Goal: Task Accomplishment & Management: Complete application form

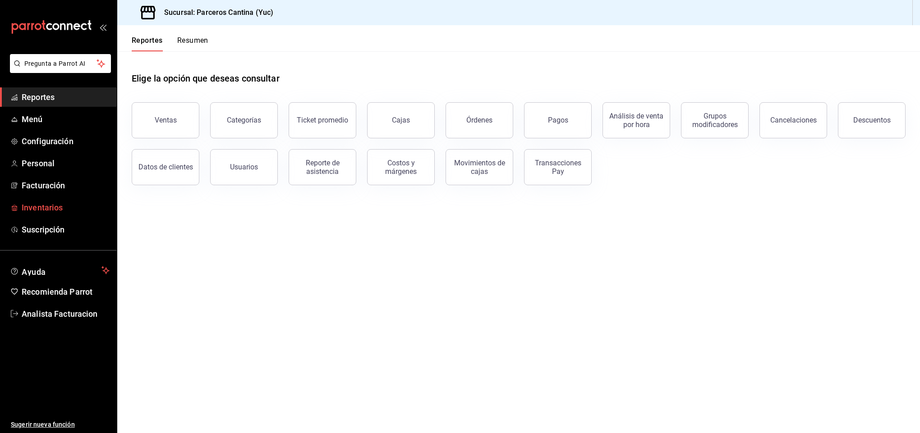
click at [46, 204] on span "Inventarios" at bounding box center [66, 208] width 88 height 12
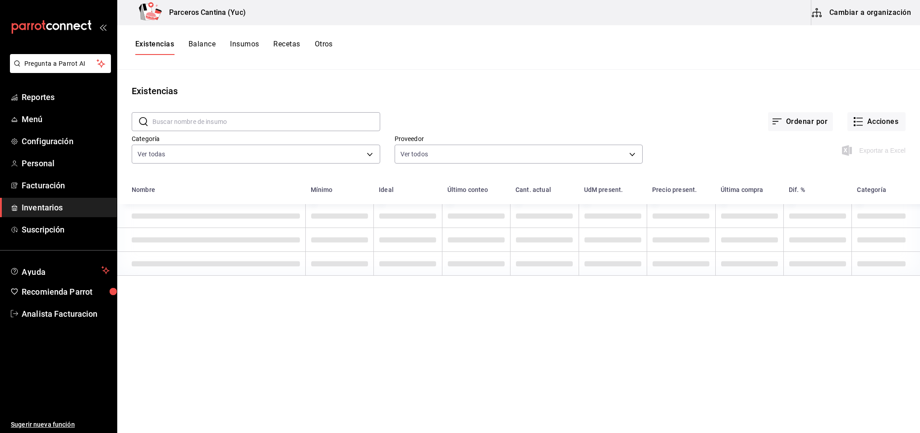
click at [878, 9] on button "Cambiar a organización" at bounding box center [861, 12] width 101 height 25
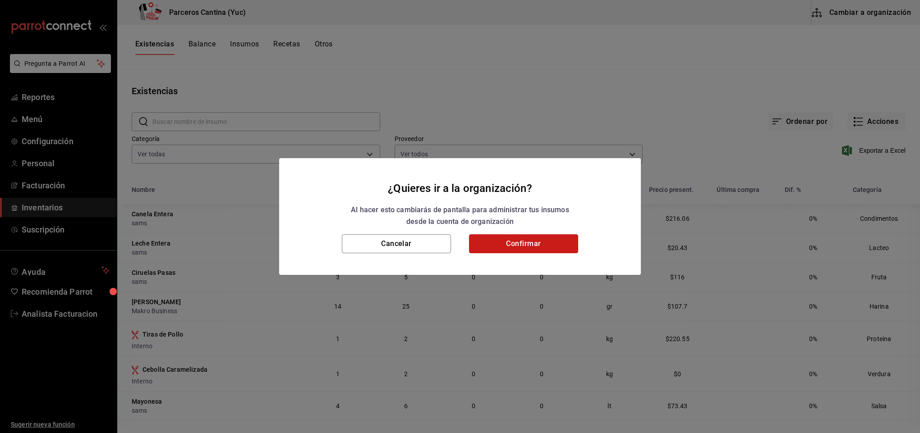
click at [537, 247] on button "Confirmar" at bounding box center [523, 244] width 109 height 19
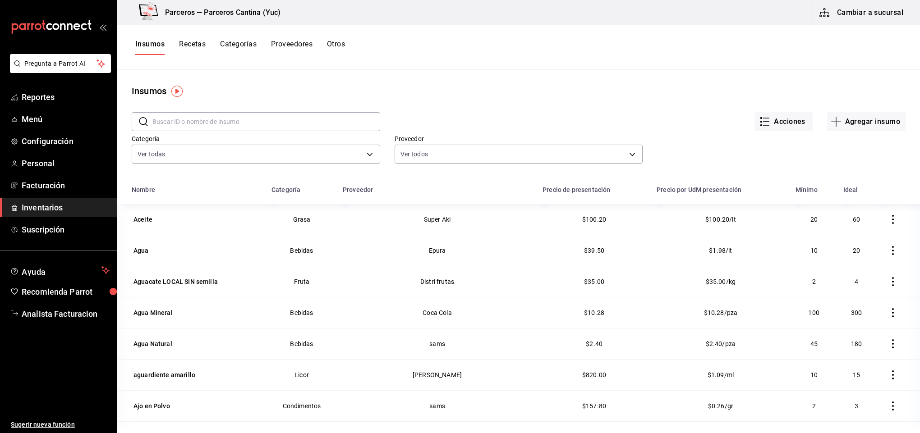
click at [244, 45] on button "Categorías" at bounding box center [238, 47] width 37 height 15
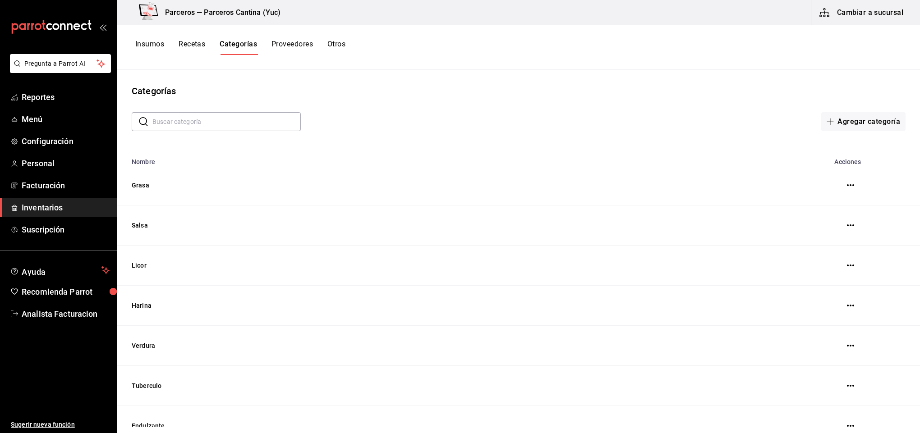
click at [193, 42] on button "Recetas" at bounding box center [192, 47] width 27 height 15
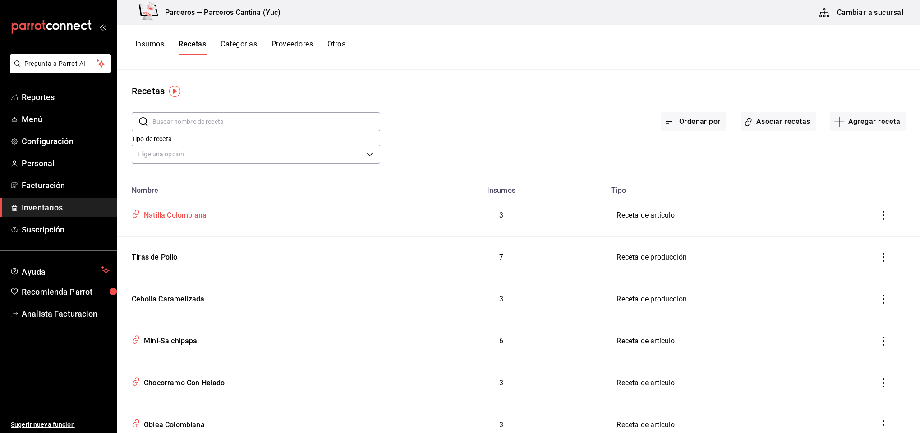
click at [189, 215] on div "Natilla Colombiana" at bounding box center [173, 214] width 66 height 14
type input "Natilla Colombiana"
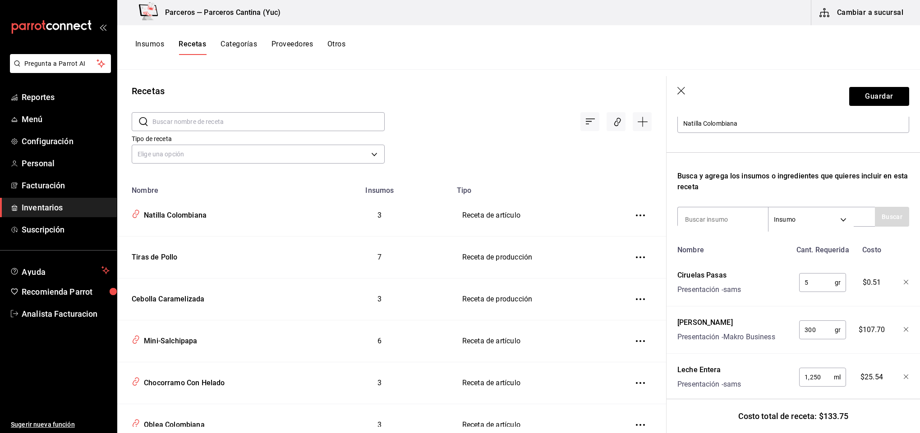
scroll to position [133, 0]
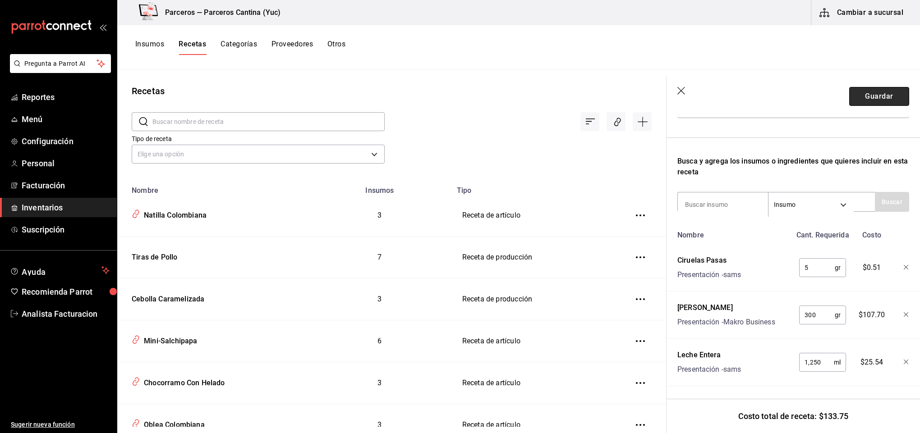
click at [863, 104] on button "Guardar" at bounding box center [879, 96] width 60 height 19
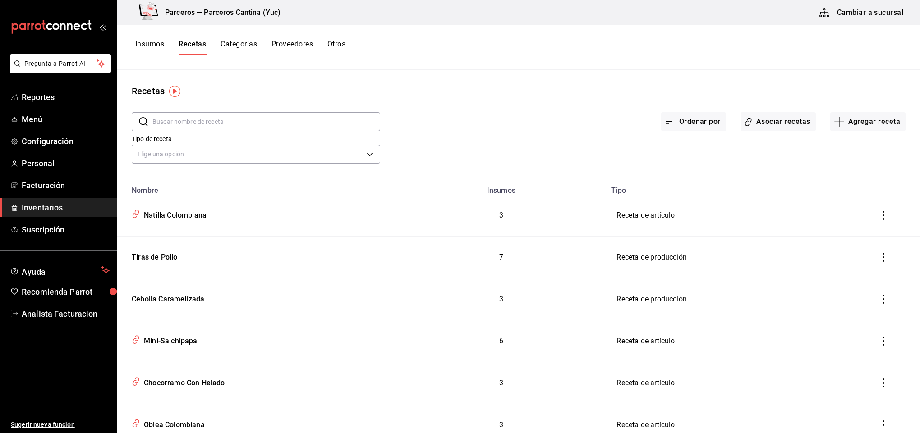
click at [646, 215] on td "Receta de artículo" at bounding box center [728, 216] width 244 height 42
click at [772, 118] on button "Asociar recetas" at bounding box center [778, 121] width 75 height 19
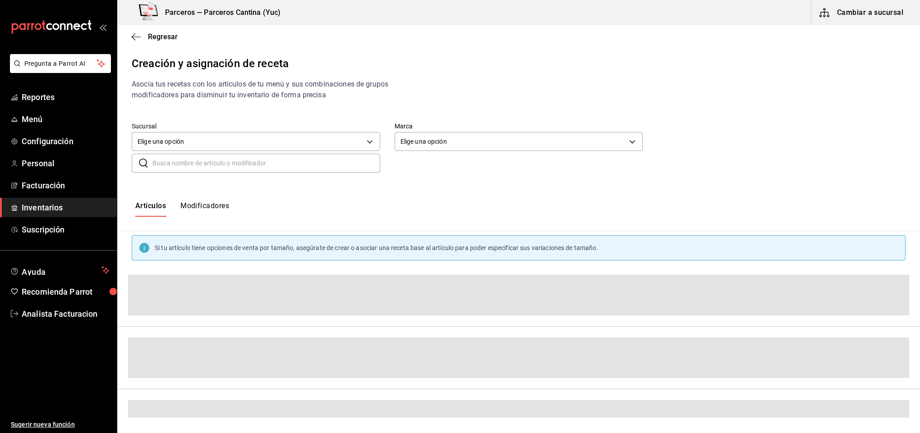
click at [240, 165] on input "text" at bounding box center [266, 163] width 228 height 18
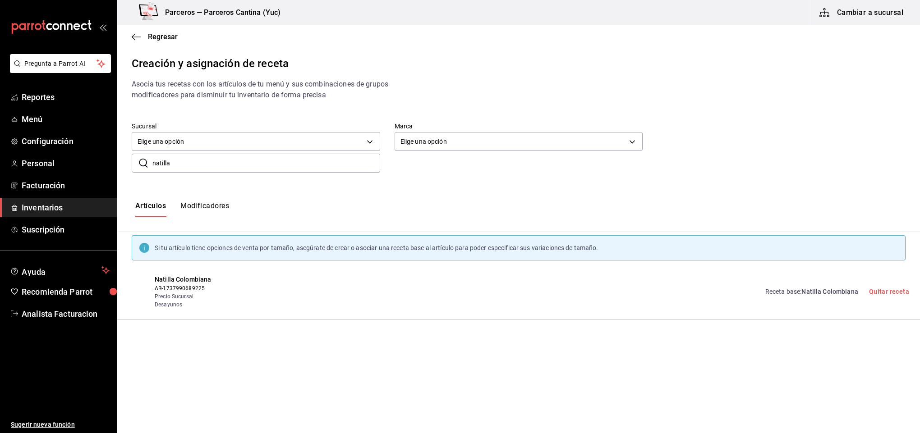
click at [800, 293] on link "Receta base : Natilla Colombiana" at bounding box center [811, 291] width 93 height 9
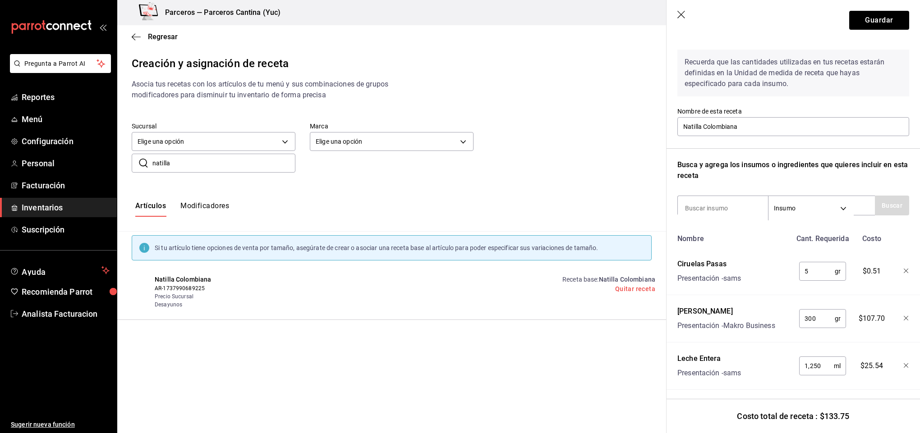
scroll to position [42, 0]
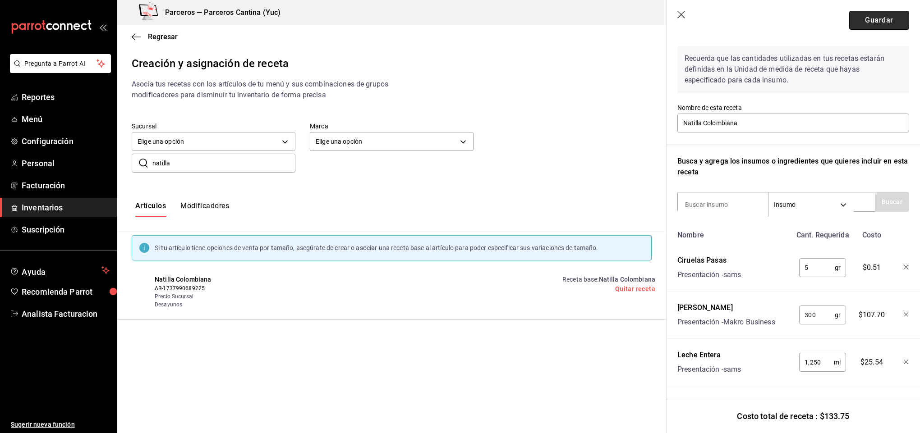
click at [849, 20] on button "Guardar" at bounding box center [879, 20] width 60 height 19
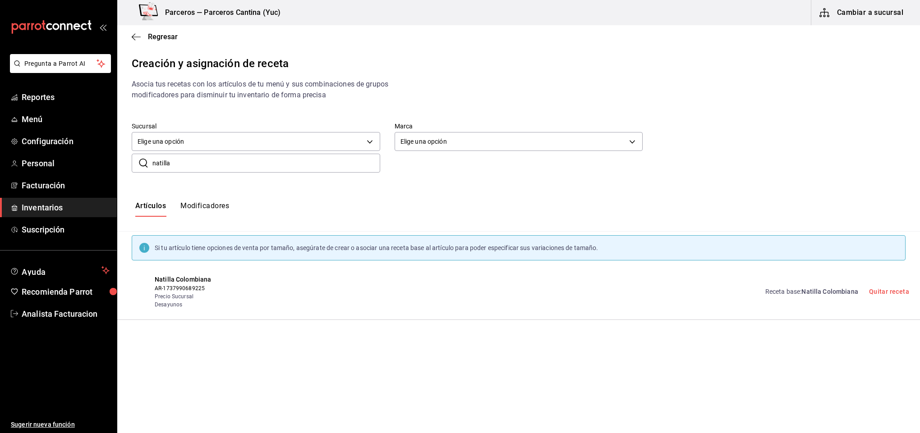
click at [180, 164] on input "natilla" at bounding box center [266, 163] width 228 height 18
type input "n"
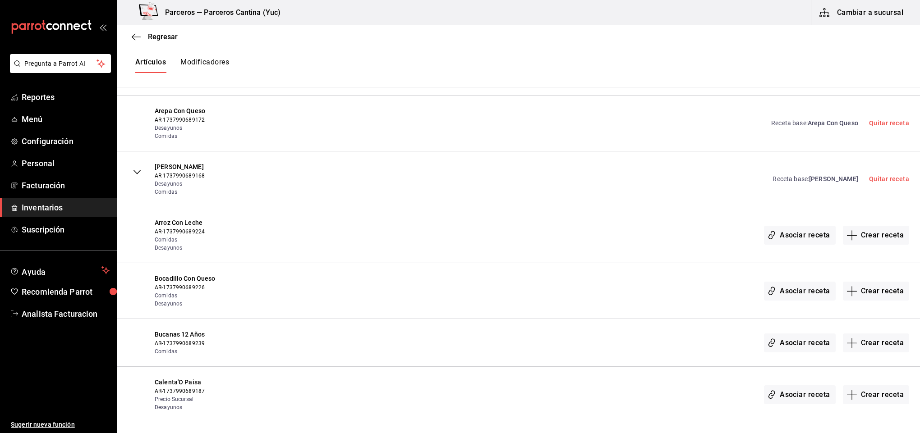
scroll to position [1607, 0]
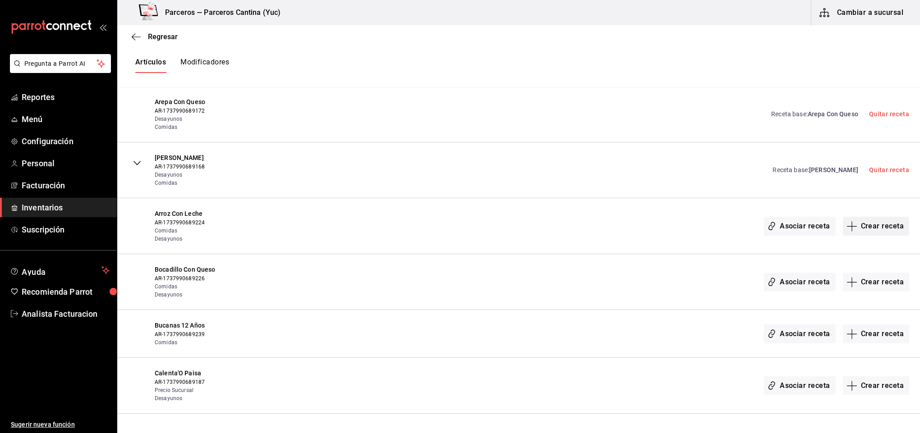
click at [870, 235] on button "Crear receta" at bounding box center [876, 226] width 67 height 19
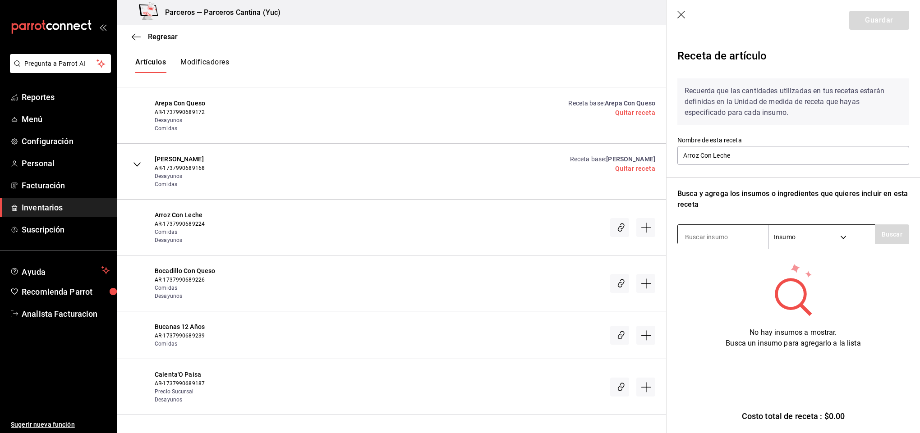
click at [706, 236] on input at bounding box center [723, 237] width 90 height 19
type input "arroz"
click at [896, 242] on button "Buscar" at bounding box center [892, 235] width 34 height 20
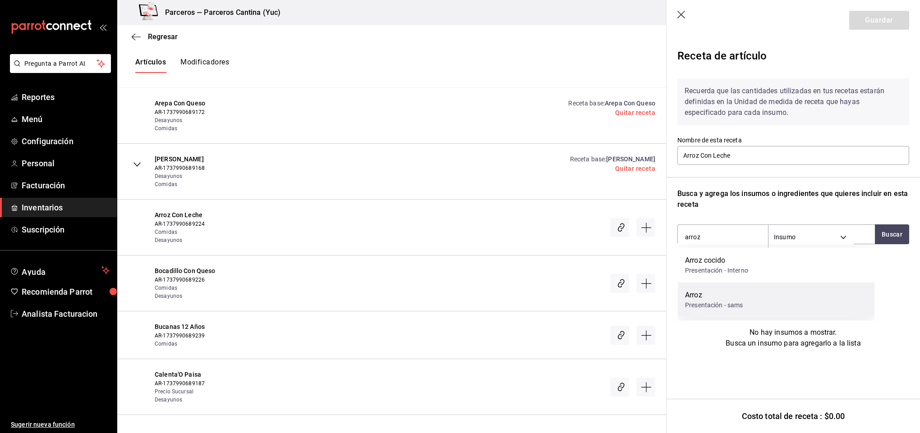
click at [718, 294] on div "Arroz" at bounding box center [714, 295] width 58 height 11
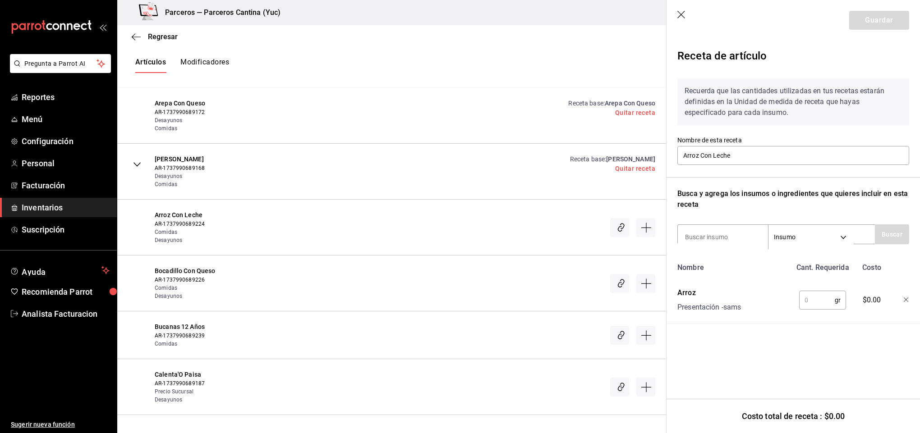
click at [817, 299] on input "text" at bounding box center [817, 300] width 36 height 18
type input "500"
click at [736, 236] on input at bounding box center [723, 237] width 90 height 19
type input "canela"
click at [904, 235] on button "Buscar" at bounding box center [892, 235] width 34 height 20
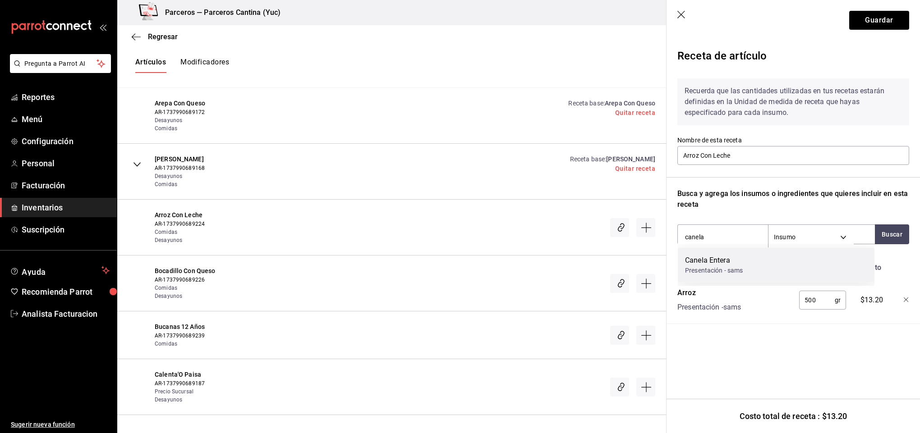
click at [747, 270] on div "Canela Entera Presentación - sams" at bounding box center [776, 265] width 197 height 35
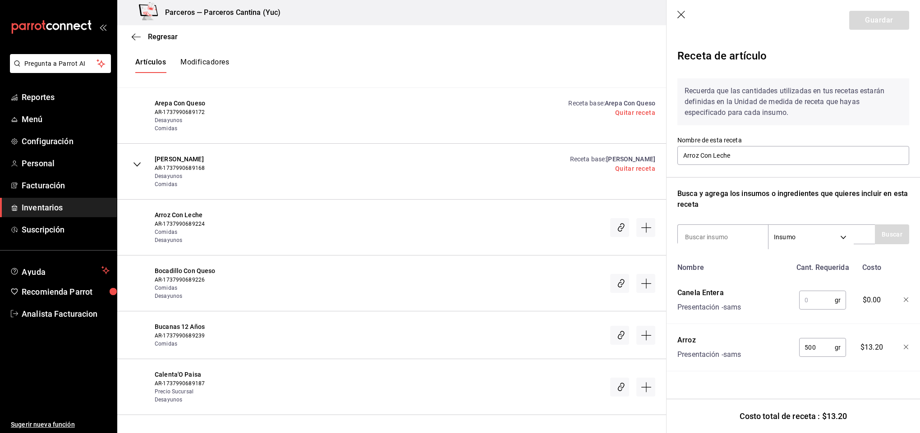
click at [808, 295] on input "text" at bounding box center [817, 300] width 36 height 18
type input "10"
click at [703, 229] on input at bounding box center [723, 237] width 90 height 19
type input "agua"
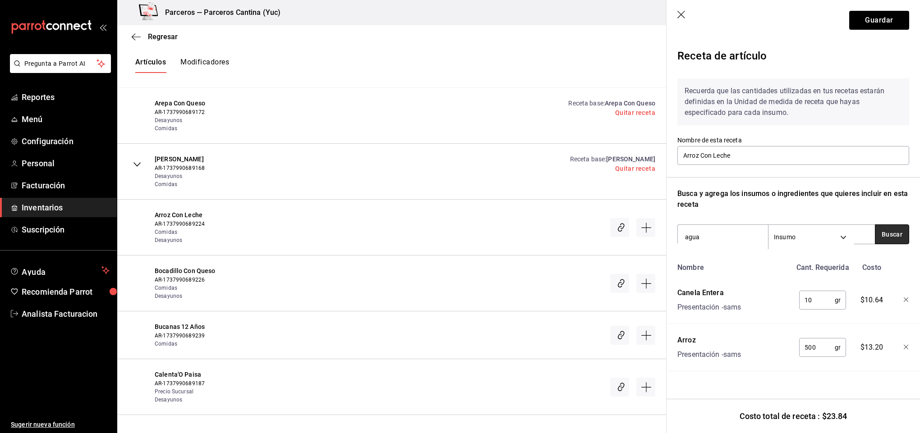
click at [879, 237] on button "Buscar" at bounding box center [892, 235] width 34 height 20
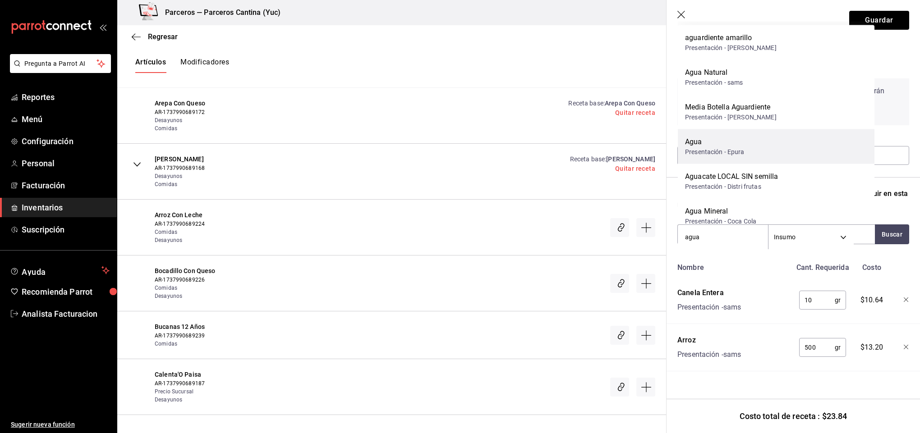
click at [735, 151] on div "Presentación - Epura" at bounding box center [715, 151] width 60 height 9
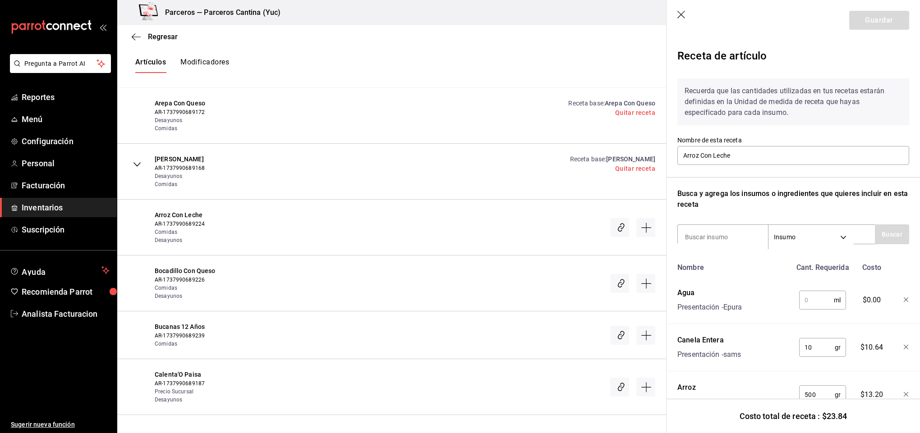
click at [815, 298] on input "text" at bounding box center [816, 300] width 35 height 18
type input "1,000"
click at [716, 233] on input at bounding box center [723, 237] width 90 height 19
type input "leche"
click at [875, 232] on button "Buscar" at bounding box center [892, 235] width 34 height 20
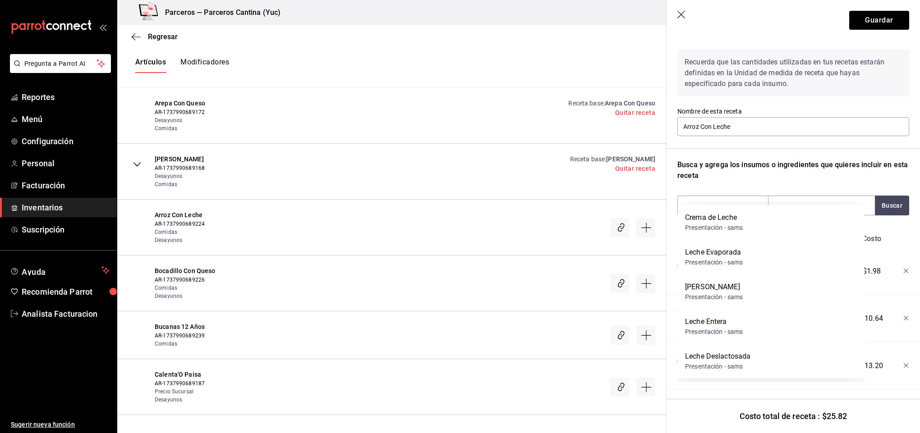
scroll to position [42, 0]
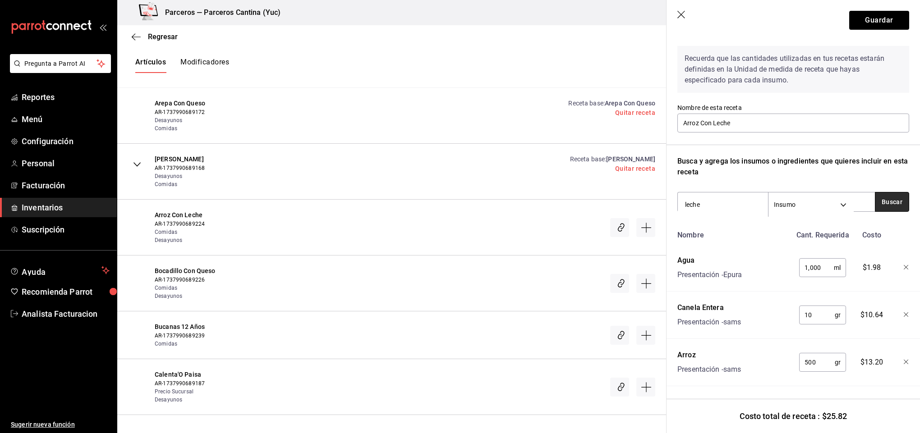
click at [875, 193] on button "Buscar" at bounding box center [892, 202] width 34 height 20
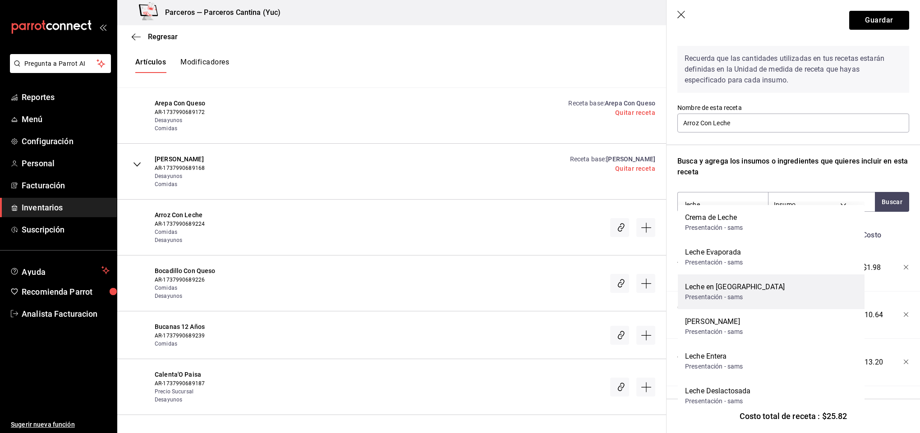
click at [718, 299] on div "Presentación - sams" at bounding box center [735, 297] width 100 height 9
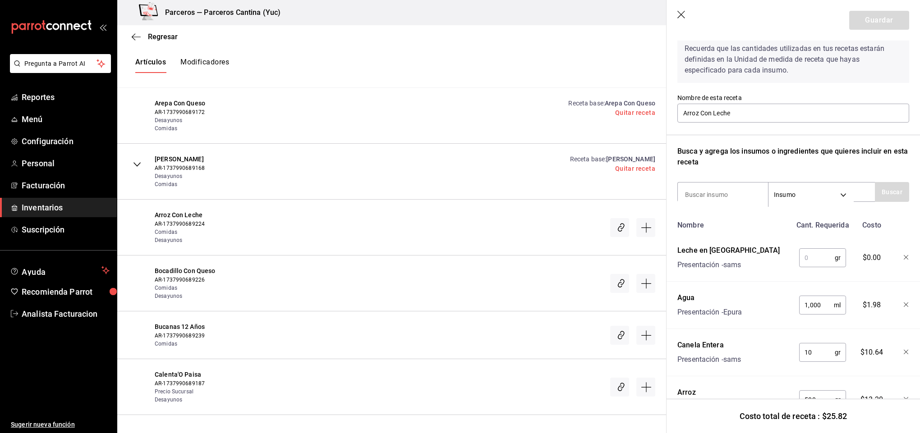
click at [812, 253] on input "text" at bounding box center [817, 258] width 36 height 18
type input "300"
click at [736, 193] on input at bounding box center [723, 194] width 90 height 19
type input "crema"
click at [888, 192] on button "Buscar" at bounding box center [892, 192] width 34 height 20
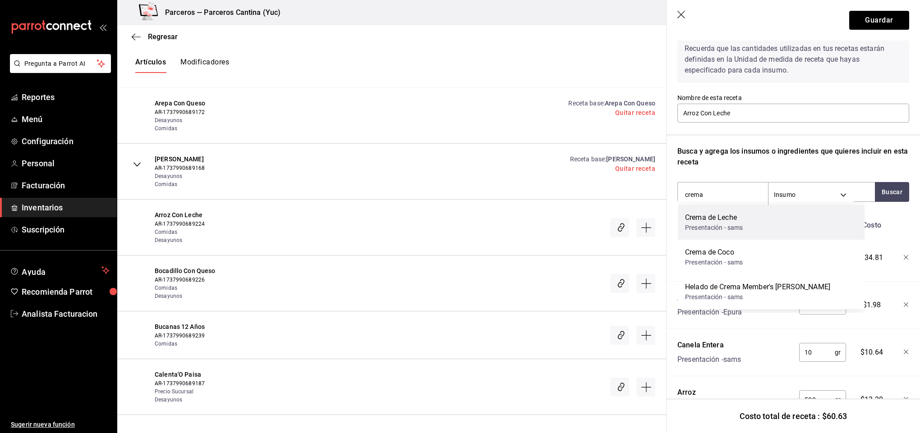
click at [749, 219] on div "Crema de Leche Presentación - sams" at bounding box center [771, 222] width 187 height 35
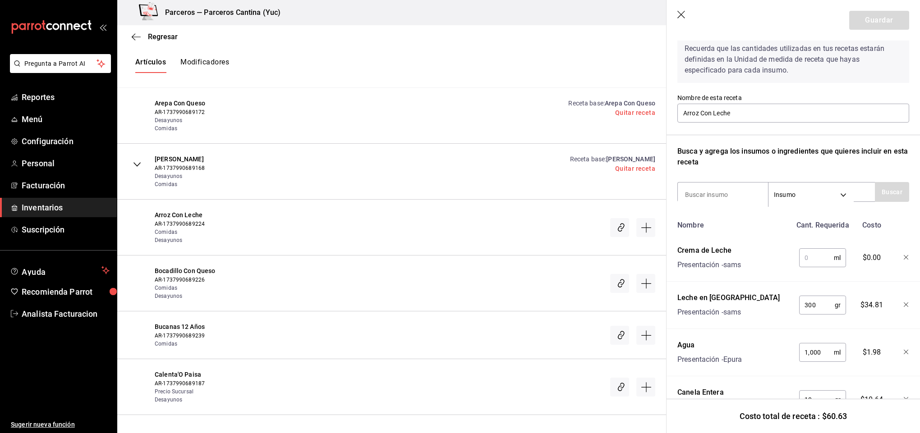
click at [812, 258] on input "text" at bounding box center [816, 258] width 35 height 18
type input "300"
click at [727, 196] on input at bounding box center [723, 194] width 90 height 19
type input "azuca"
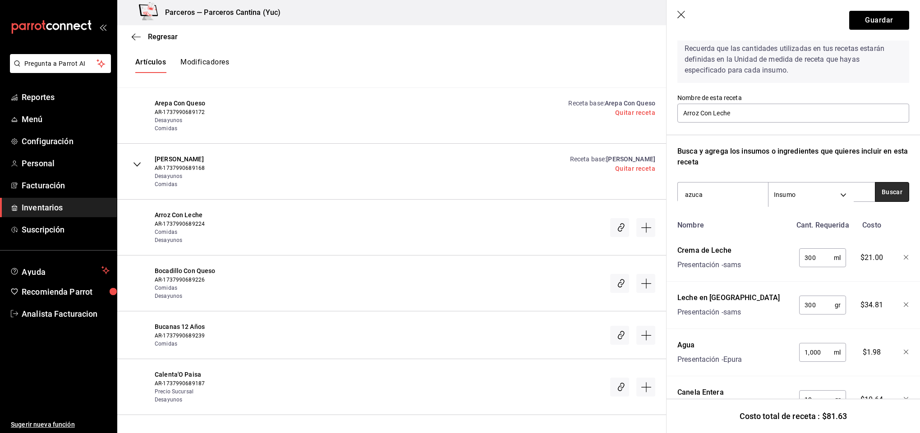
click at [878, 195] on button "Buscar" at bounding box center [892, 192] width 34 height 20
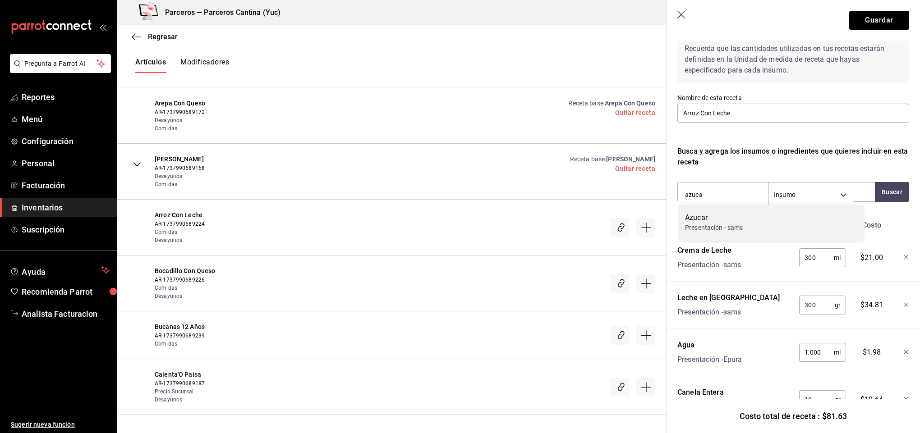
click at [720, 218] on div "Azucar" at bounding box center [714, 217] width 58 height 11
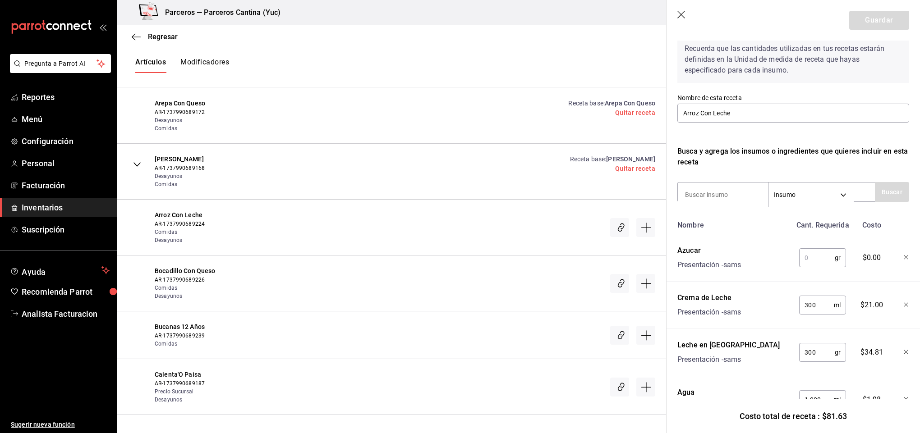
click at [816, 256] on input "text" at bounding box center [817, 258] width 36 height 18
type input "250"
click at [733, 191] on input at bounding box center [723, 194] width 90 height 19
type input "leche"
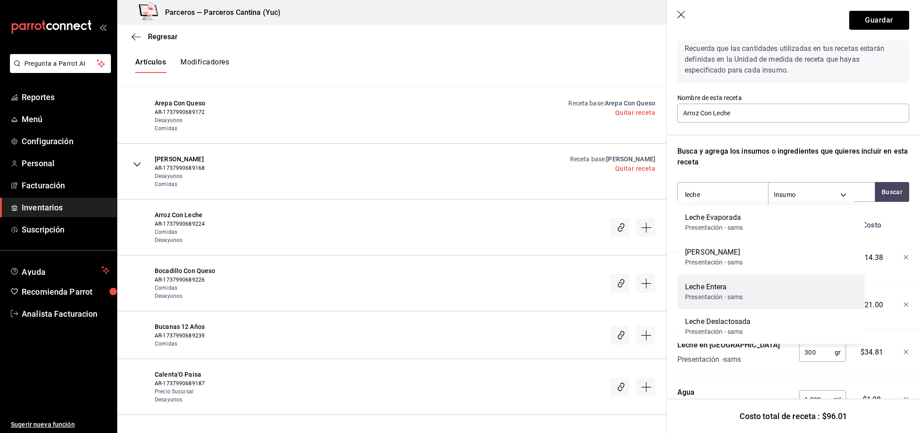
click at [757, 299] on div "Leche Entera Presentación - sams" at bounding box center [771, 292] width 187 height 35
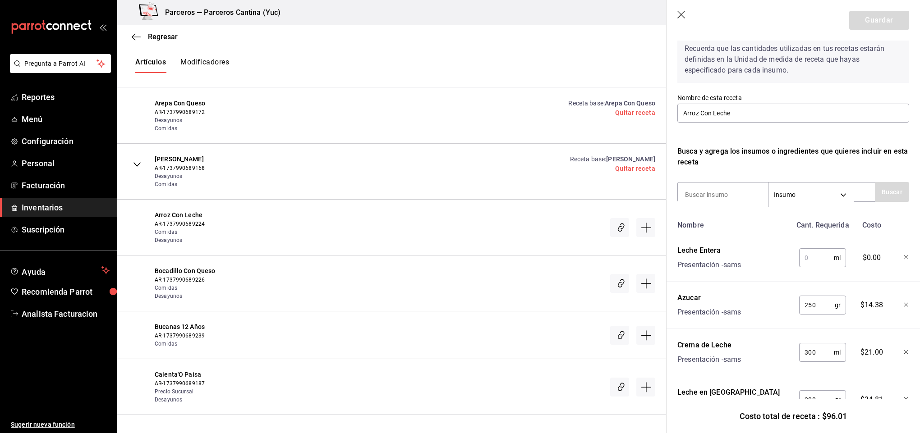
click at [818, 262] on input "text" at bounding box center [816, 258] width 35 height 18
click at [806, 259] on input "text" at bounding box center [816, 258] width 35 height 18
type input "500"
click at [728, 189] on input at bounding box center [723, 194] width 90 height 19
click at [706, 194] on input at bounding box center [723, 194] width 90 height 19
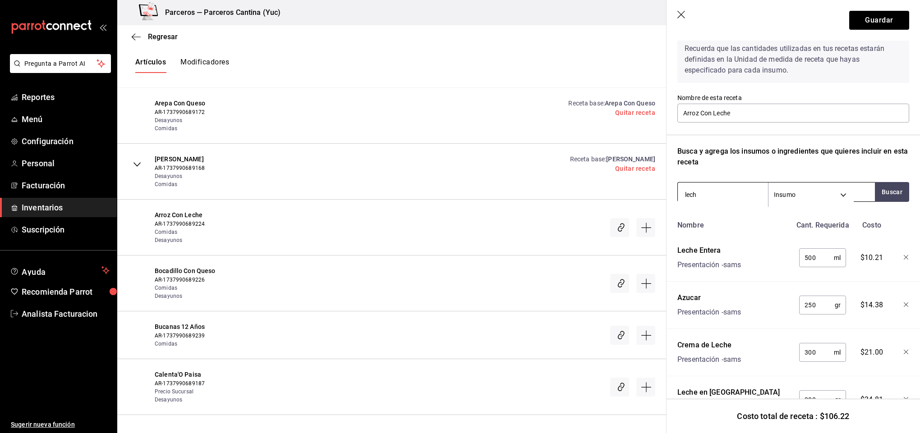
type input "leche"
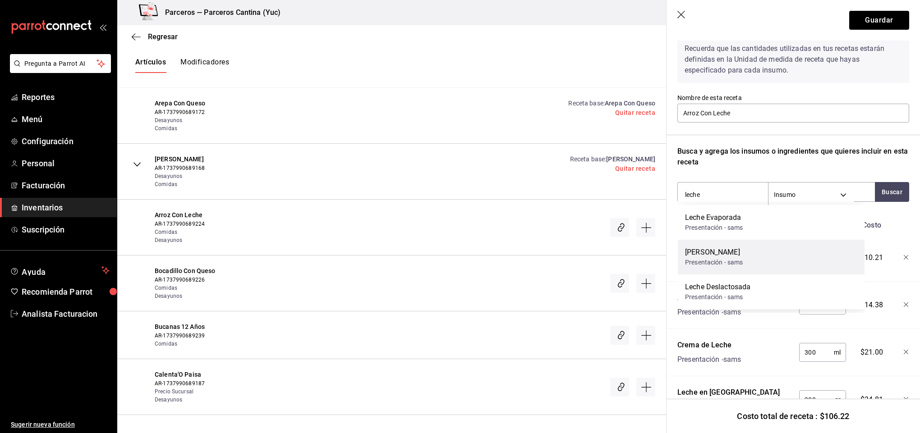
click at [731, 263] on div "Presentación - sams" at bounding box center [714, 262] width 58 height 9
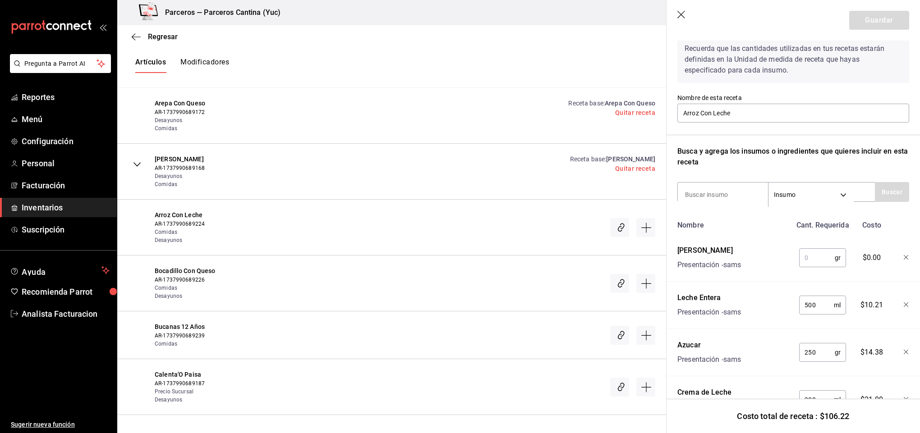
click at [808, 258] on input "text" at bounding box center [817, 258] width 36 height 18
click at [804, 258] on input "text" at bounding box center [817, 258] width 36 height 18
type input "280"
click at [698, 198] on input at bounding box center [723, 194] width 90 height 19
click at [882, 22] on button "Guardar" at bounding box center [879, 20] width 60 height 19
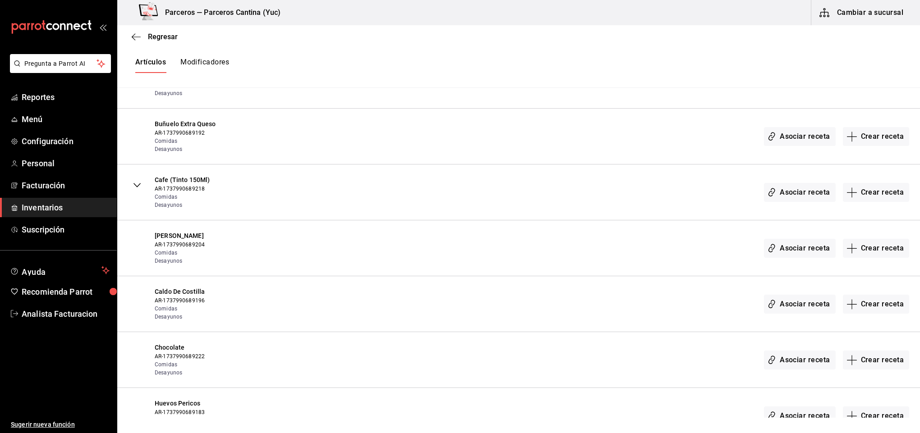
scroll to position [0, 0]
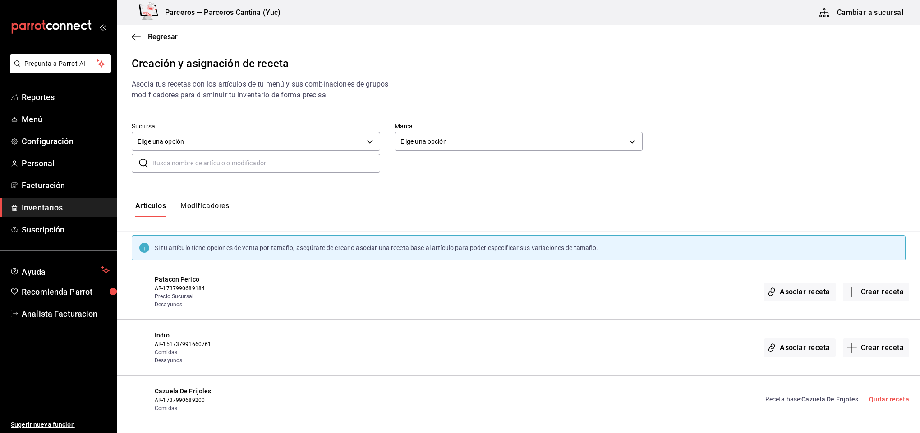
click at [188, 165] on input "text" at bounding box center [266, 163] width 228 height 18
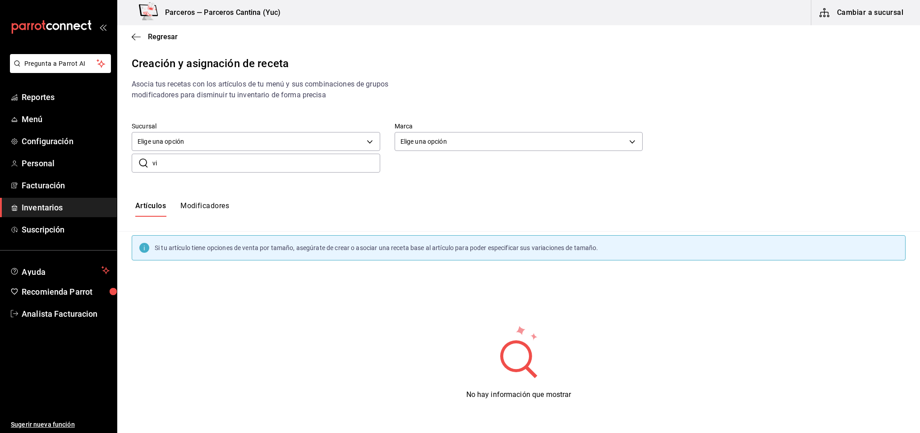
type input "v"
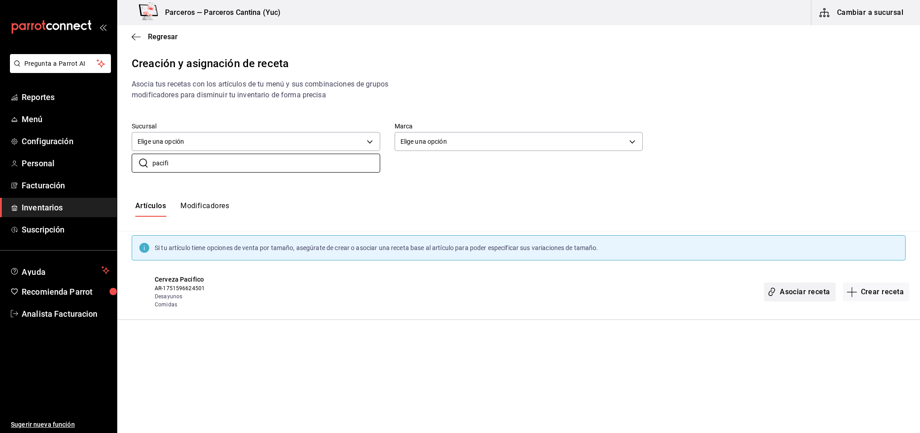
type input "pacifi"
click at [807, 295] on button "Asociar receta" at bounding box center [799, 292] width 71 height 19
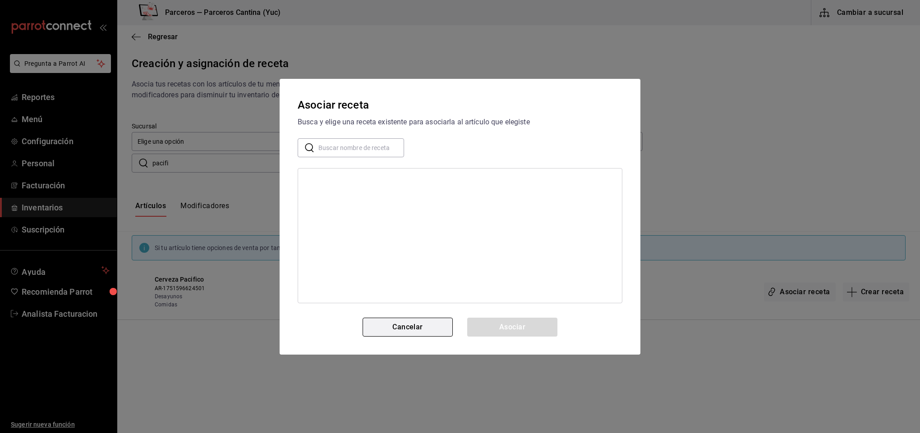
click at [406, 334] on button "Cancelar" at bounding box center [408, 327] width 90 height 19
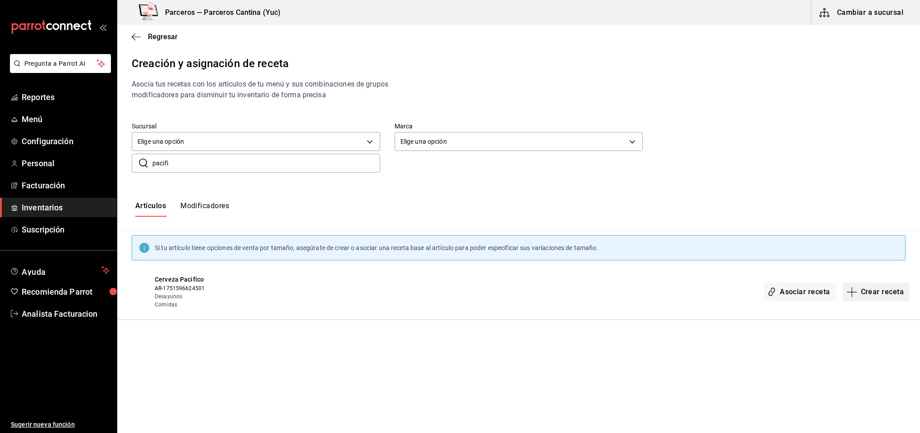
click at [875, 287] on button "Crear receta" at bounding box center [876, 292] width 67 height 19
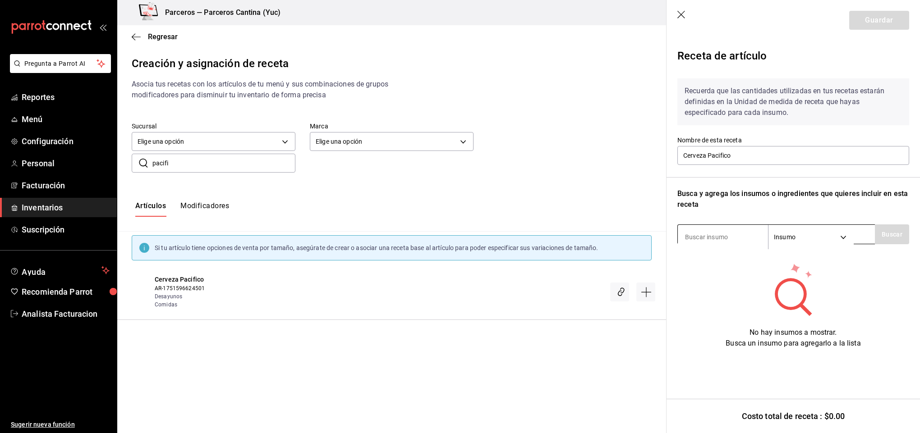
click at [713, 234] on input at bounding box center [723, 237] width 90 height 19
type input "paci"
click at [889, 236] on button "Buscar" at bounding box center [892, 235] width 34 height 20
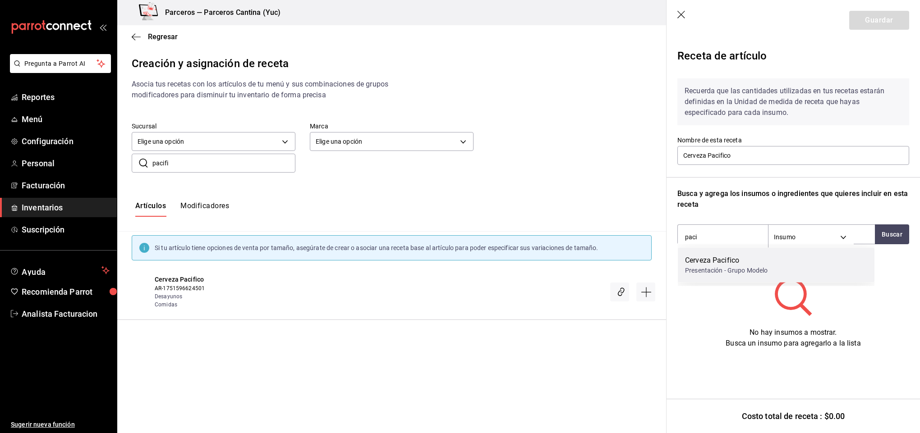
click at [705, 268] on div "Presentación - Grupo Modelo" at bounding box center [726, 270] width 83 height 9
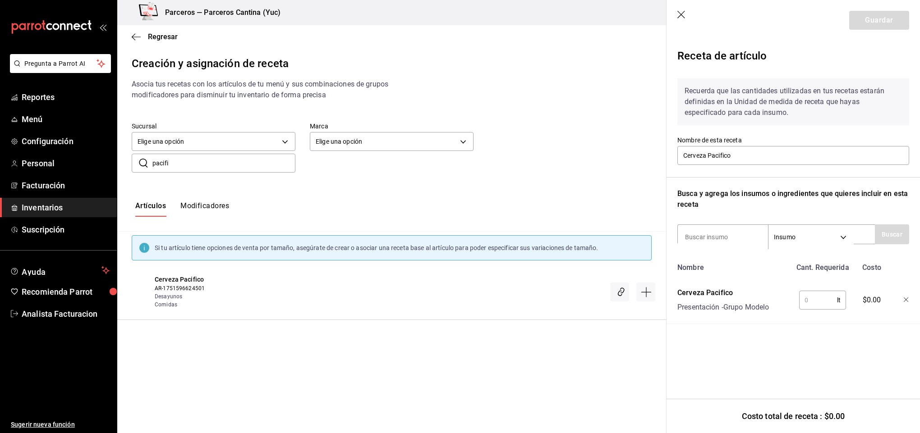
click at [820, 299] on input "text" at bounding box center [818, 300] width 38 height 18
click at [908, 299] on icon "button" at bounding box center [906, 300] width 5 height 5
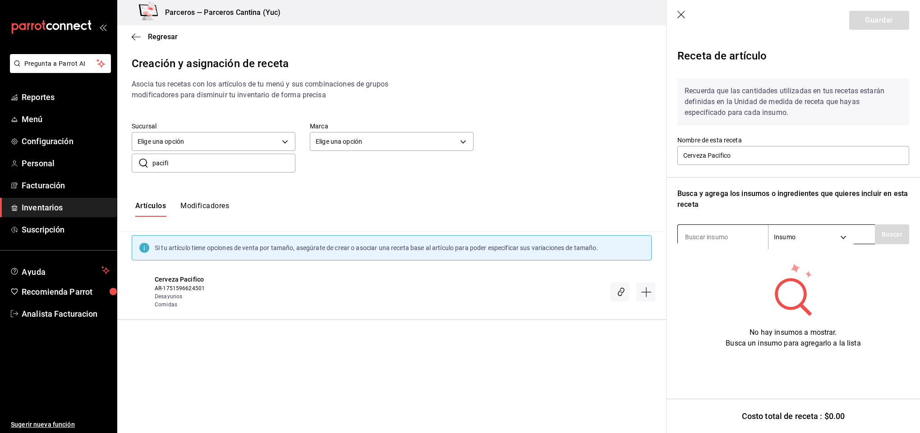
click at [701, 237] on input at bounding box center [723, 237] width 90 height 19
type input "pacifi"
click at [881, 235] on button "Buscar" at bounding box center [892, 235] width 34 height 20
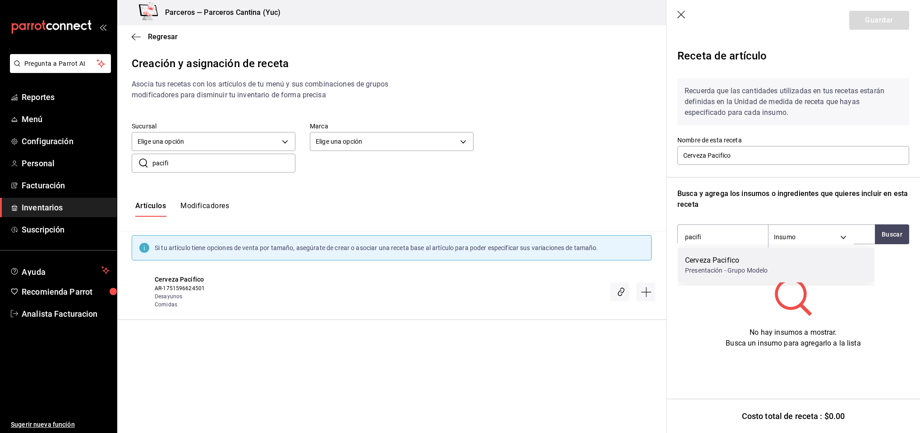
click at [713, 267] on div "Presentación - Grupo Modelo" at bounding box center [726, 270] width 83 height 9
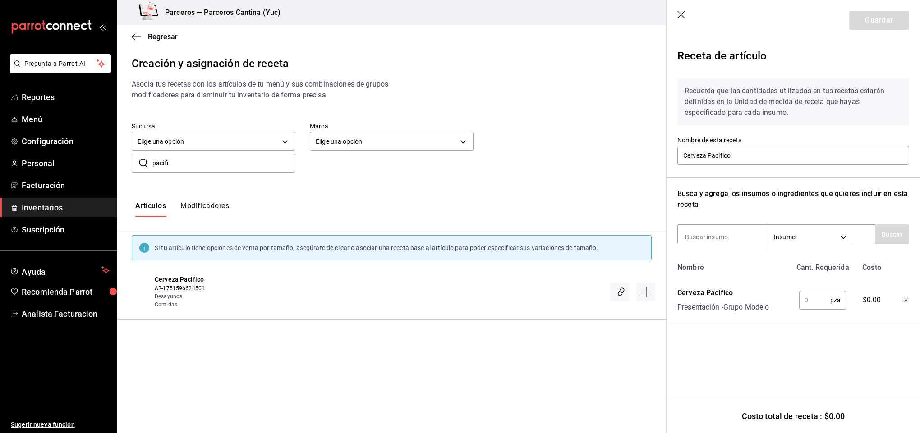
click at [825, 303] on input "text" at bounding box center [814, 300] width 31 height 18
type input "1"
click at [877, 10] on header "Guardar" at bounding box center [793, 20] width 253 height 41
click at [879, 17] on button "Guardar" at bounding box center [879, 20] width 60 height 19
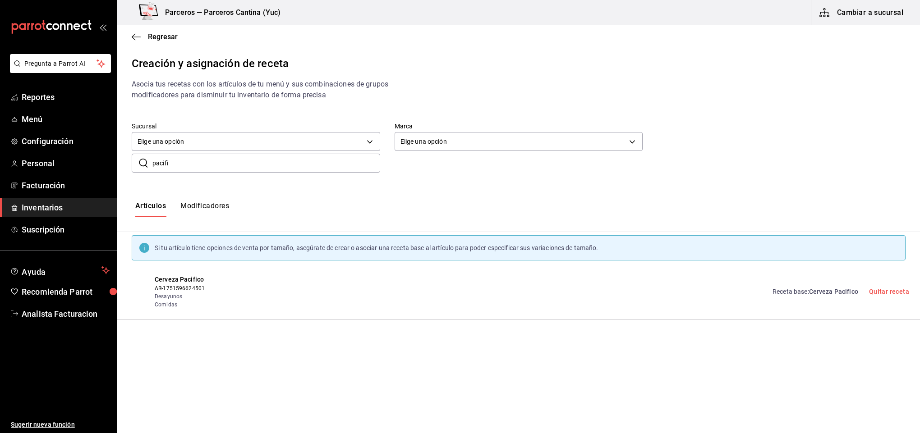
click at [186, 166] on input "pacifi" at bounding box center [266, 163] width 228 height 18
type input "p"
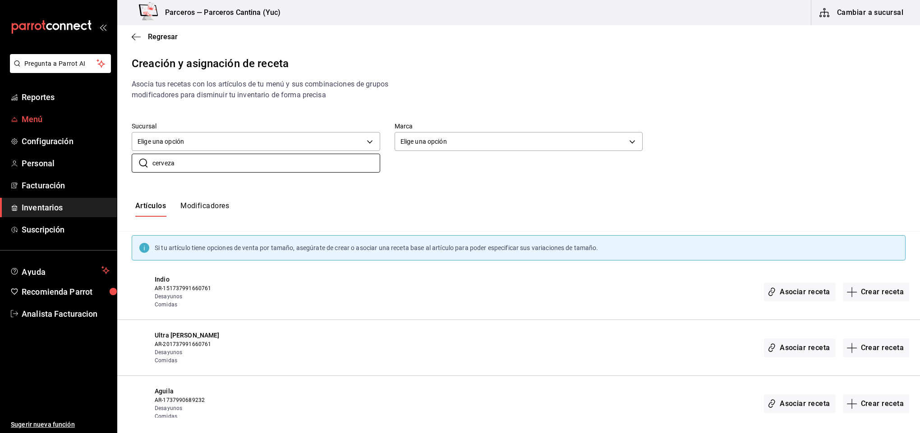
type input "cerveza"
click at [32, 120] on span "Menú" at bounding box center [66, 119] width 88 height 12
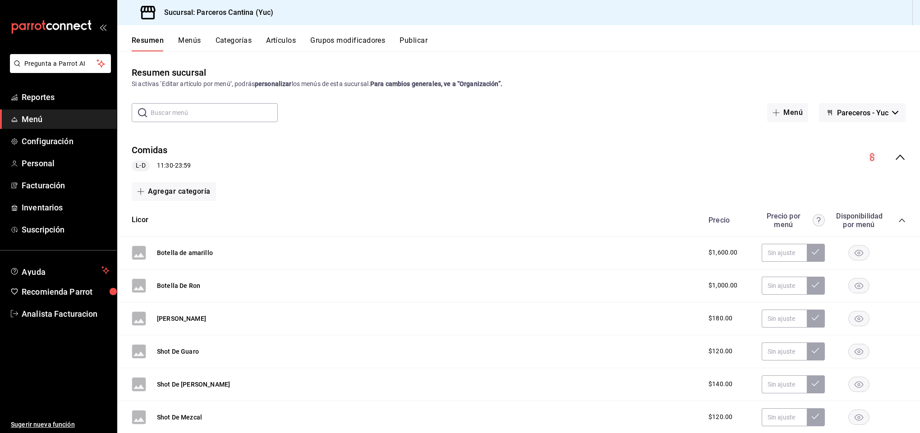
click at [288, 43] on button "Artículos" at bounding box center [281, 43] width 30 height 15
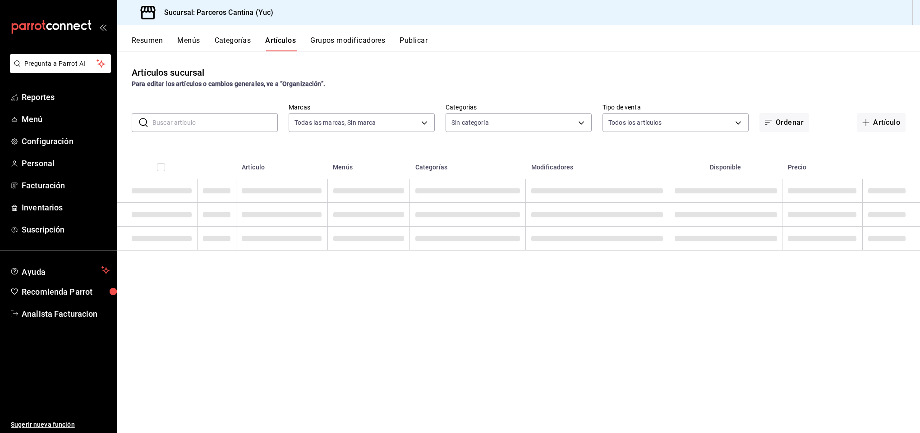
type input "3c0f0041-e652-451f-99e7-60b72e373484"
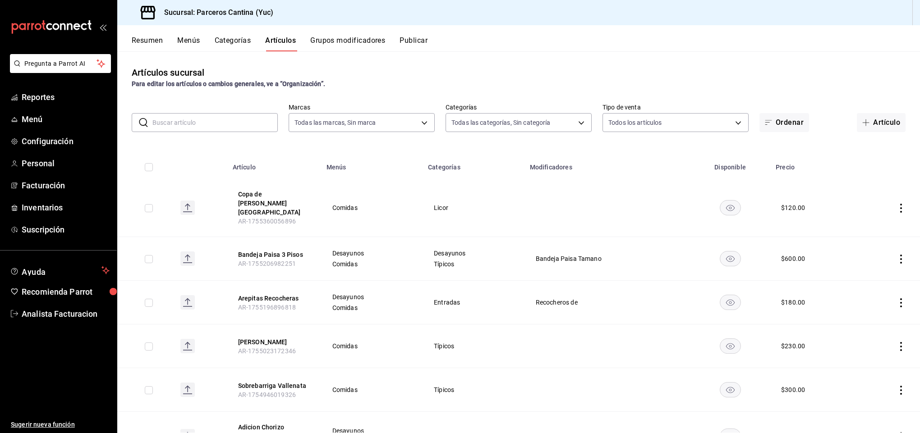
type input "15b4d094-ec03-47cd-88df-87b14c7f909b,9d7f9cfa-e7fa-4a45-8356-2a971e0471f8,95c40…"
click at [873, 121] on button "Artículo" at bounding box center [881, 122] width 49 height 19
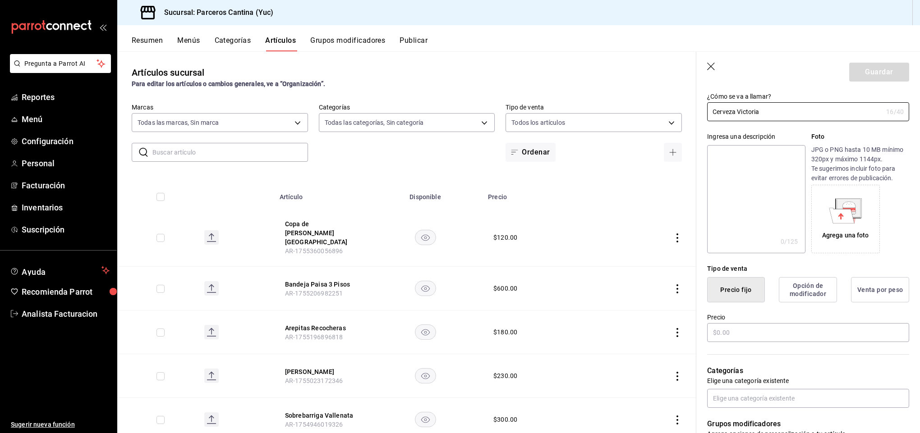
scroll to position [101, 0]
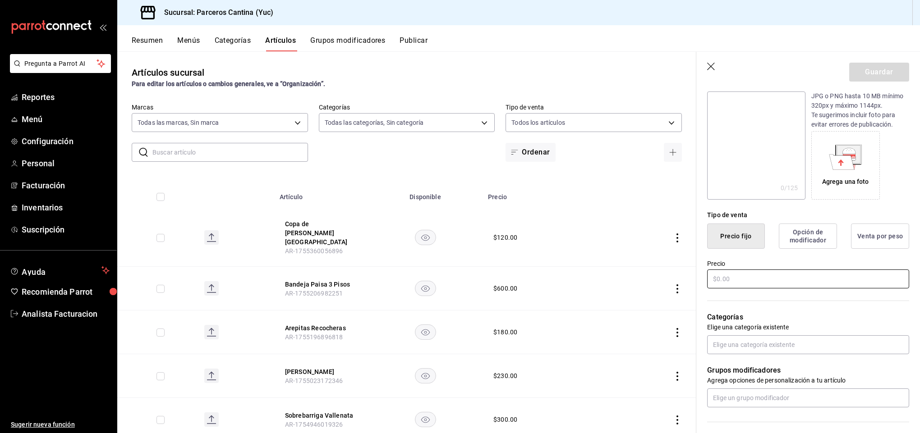
type input "Cerveza Victoria"
click at [766, 283] on input "text" at bounding box center [808, 279] width 202 height 19
type input "$50.00"
click at [751, 350] on input "text" at bounding box center [808, 345] width 202 height 19
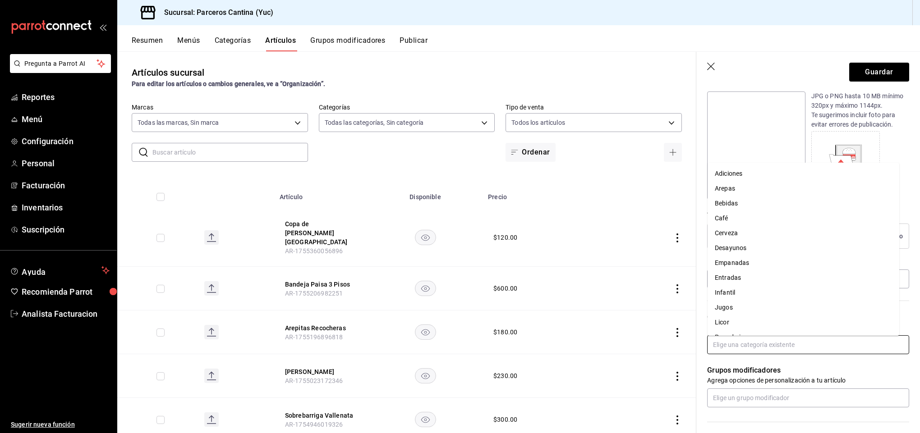
click at [736, 321] on li "Licor" at bounding box center [804, 322] width 192 height 15
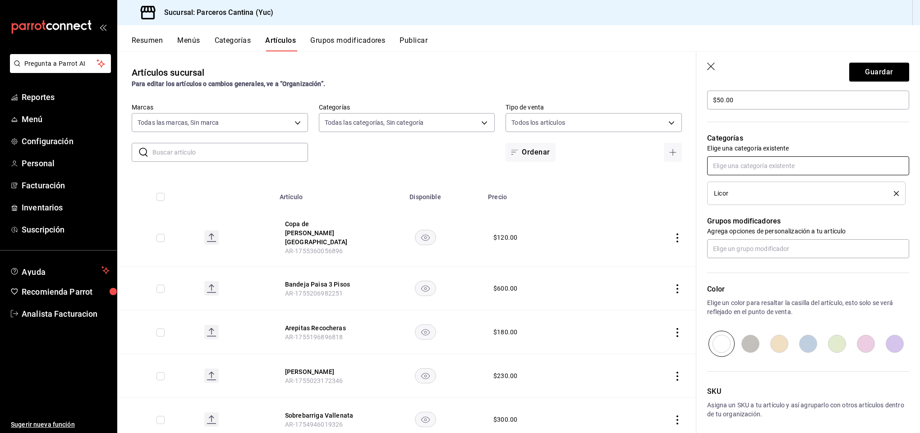
scroll to position [287, 0]
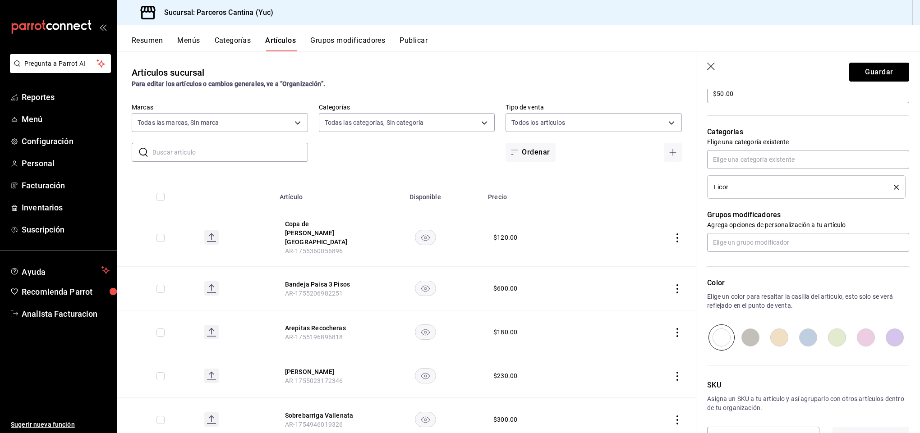
click at [773, 341] on input "radio" at bounding box center [779, 338] width 29 height 26
radio input "true"
click at [850, 66] on button "Guardar" at bounding box center [879, 72] width 60 height 19
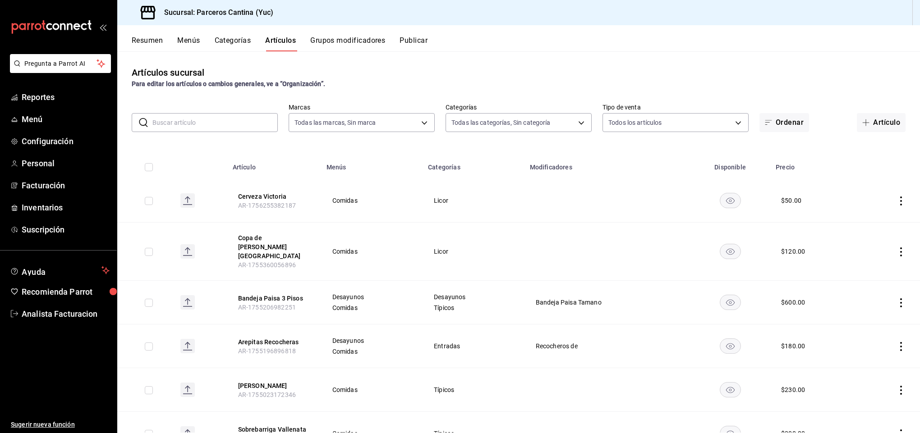
click at [216, 124] on input "text" at bounding box center [214, 123] width 125 height 18
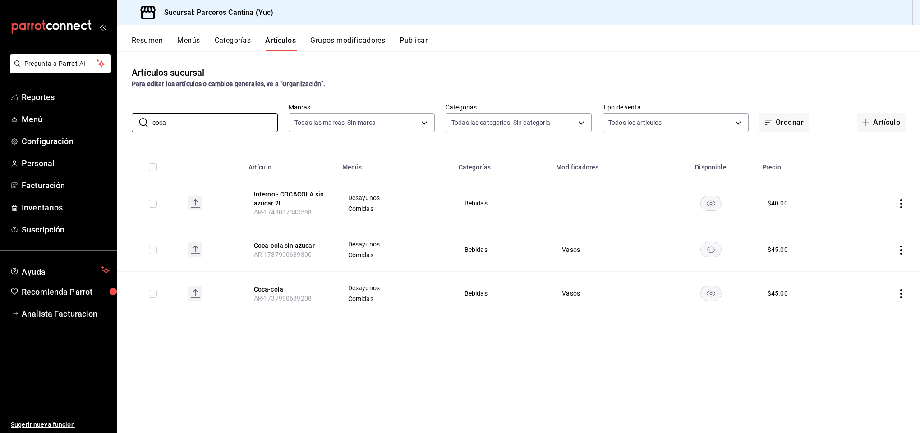
type input "coca"
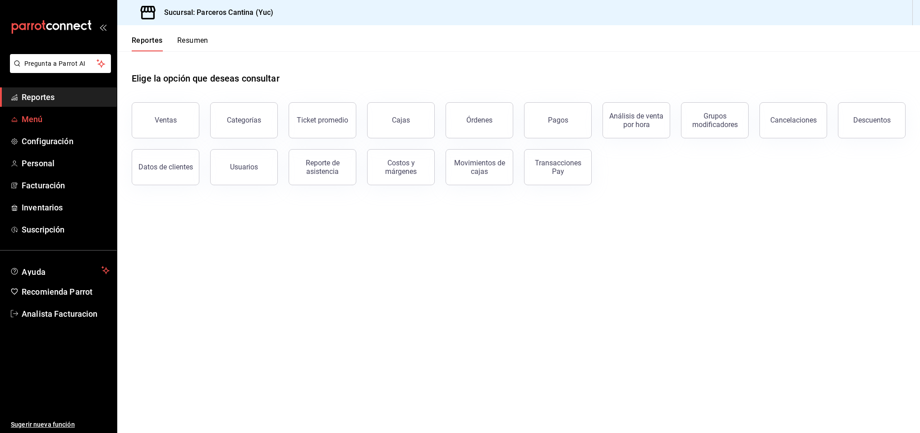
click at [29, 120] on span "Menú" at bounding box center [66, 119] width 88 height 12
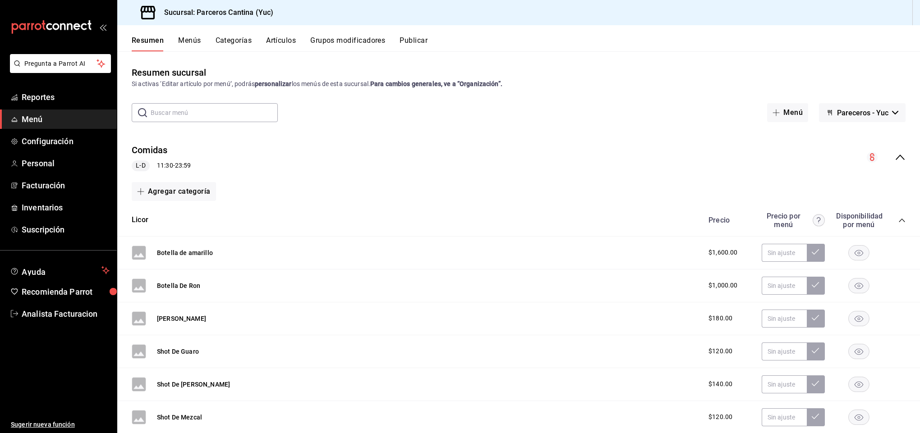
click at [276, 40] on button "Artículos" at bounding box center [281, 43] width 30 height 15
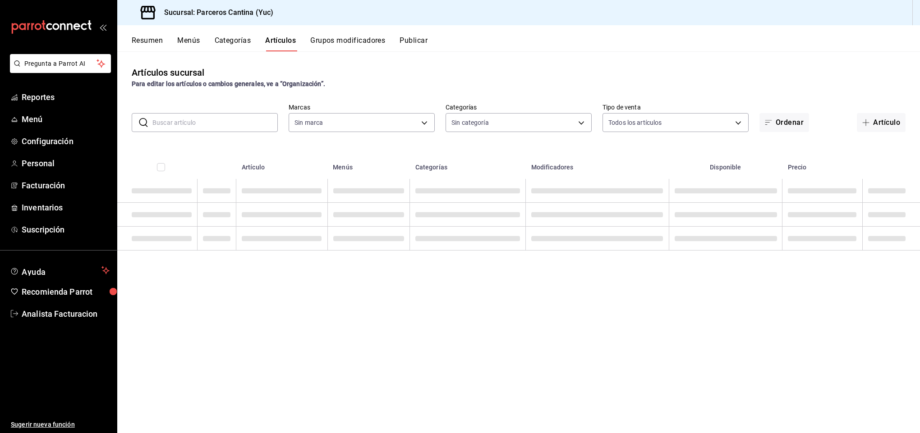
click at [201, 120] on input "text" at bounding box center [214, 123] width 125 height 18
type input "3c0f0041-e652-451f-99e7-60b72e373484"
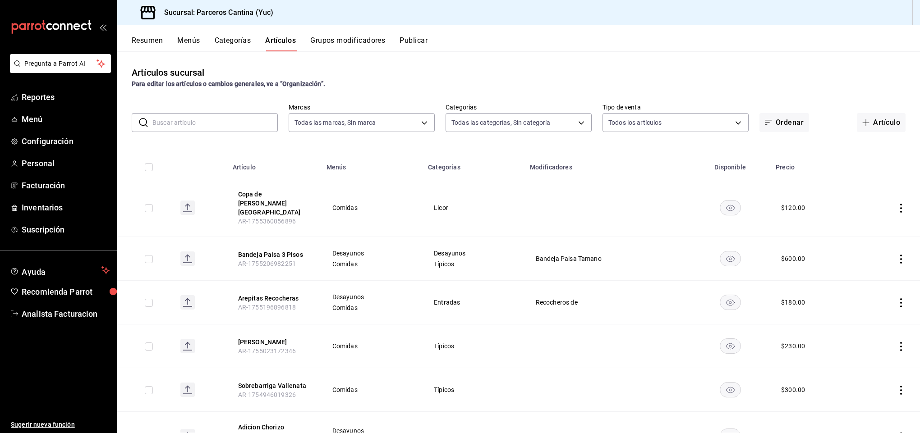
type input "15b4d094-ec03-47cd-88df-87b14c7f909b,9d7f9cfa-e7fa-4a45-8356-2a971e0471f8,95c40…"
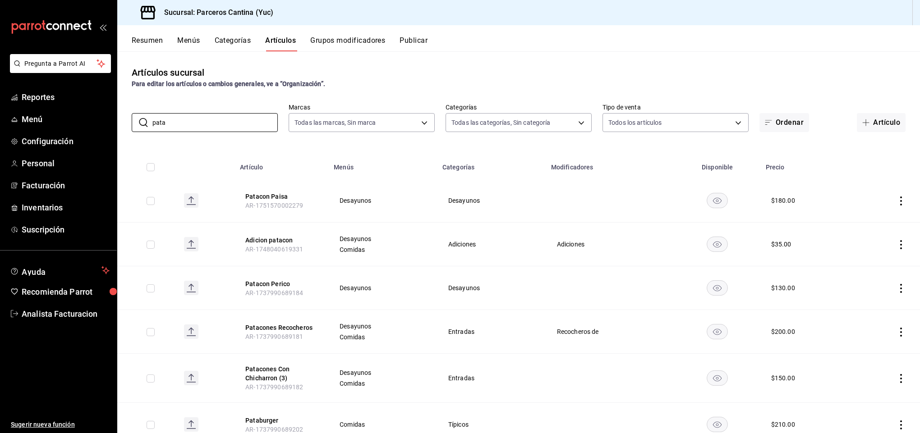
click at [712, 294] on rect "availability-product" at bounding box center [717, 288] width 21 height 15
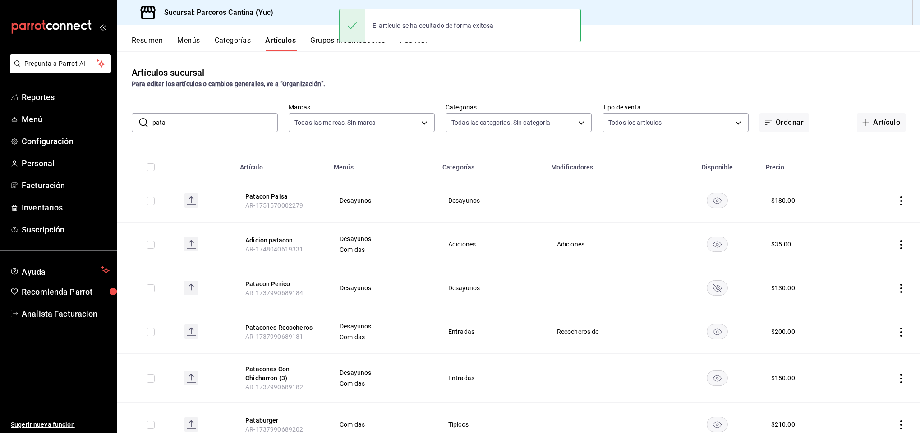
click at [185, 126] on input "pata" at bounding box center [214, 123] width 125 height 18
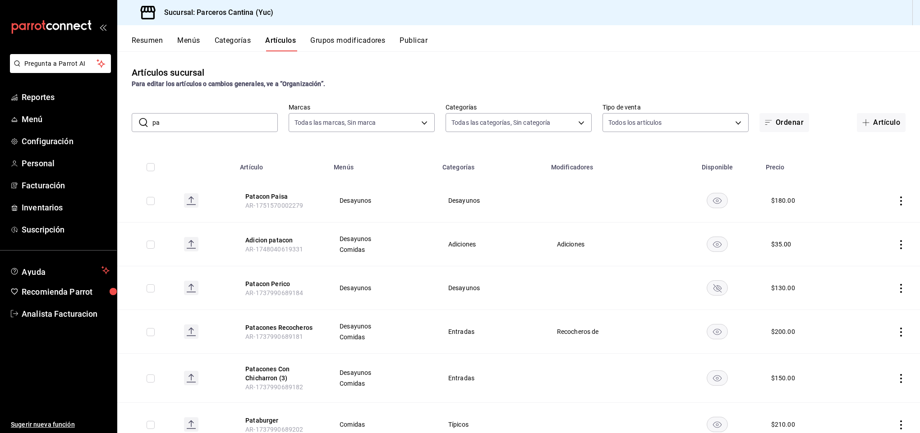
type input "p"
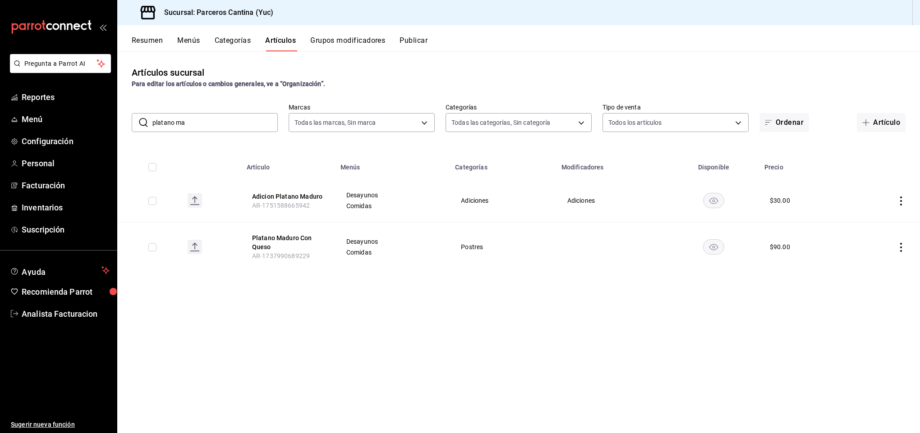
click at [718, 245] on rect "availability-product" at bounding box center [714, 246] width 21 height 15
click at [198, 129] on input "platano ma" at bounding box center [214, 123] width 125 height 18
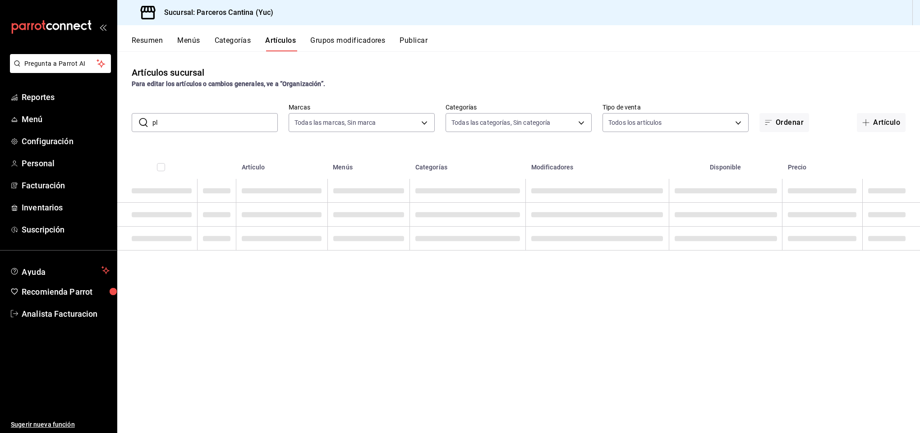
type input "p"
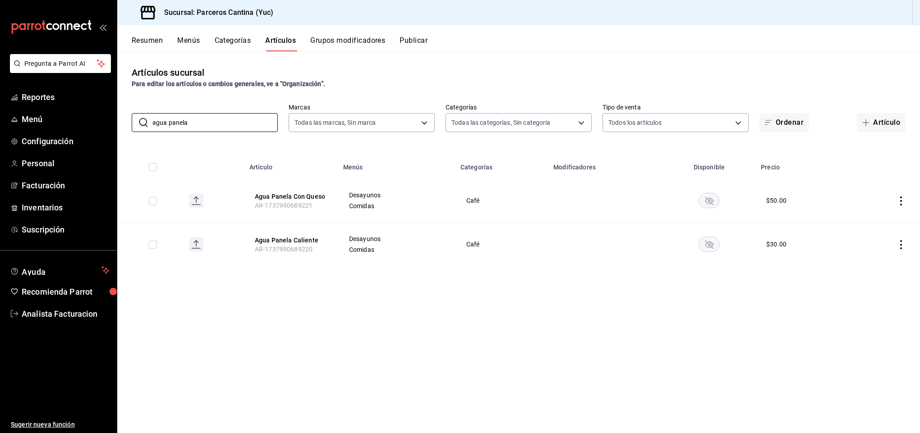
type input "agua panela"
click at [38, 203] on span "Inventarios" at bounding box center [66, 208] width 88 height 12
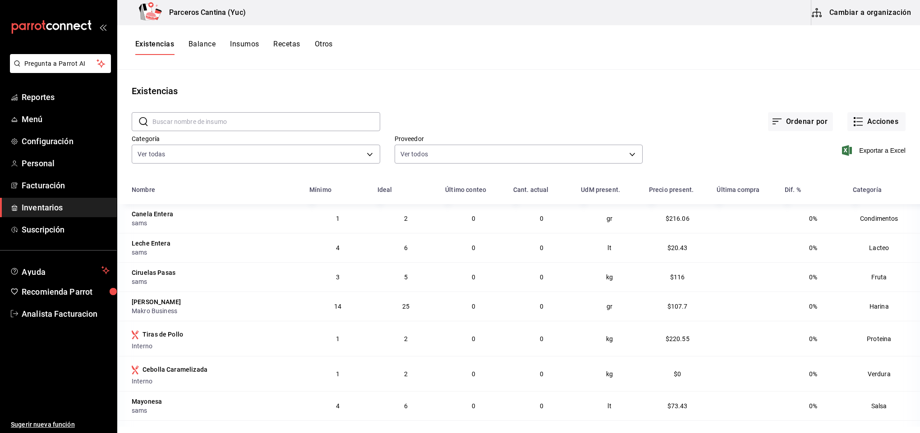
click at [241, 45] on button "Insumos" at bounding box center [244, 47] width 29 height 15
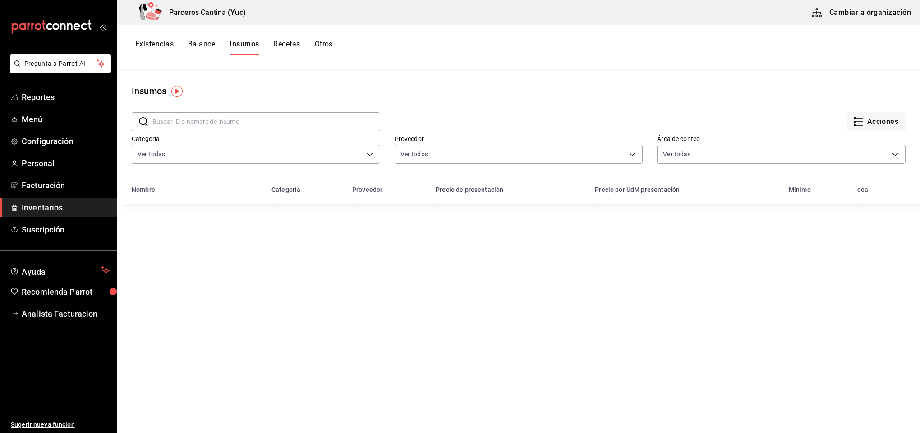
click at [863, 9] on button "Cambiar a organización" at bounding box center [861, 12] width 101 height 25
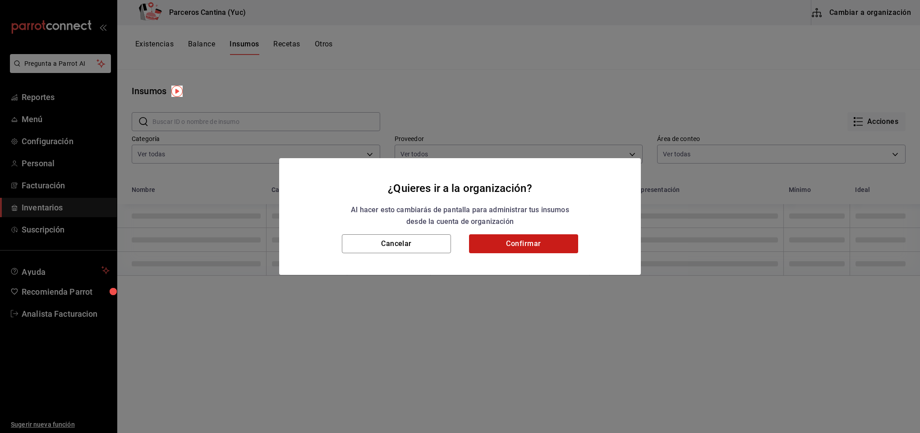
click at [525, 241] on button "Confirmar" at bounding box center [523, 244] width 109 height 19
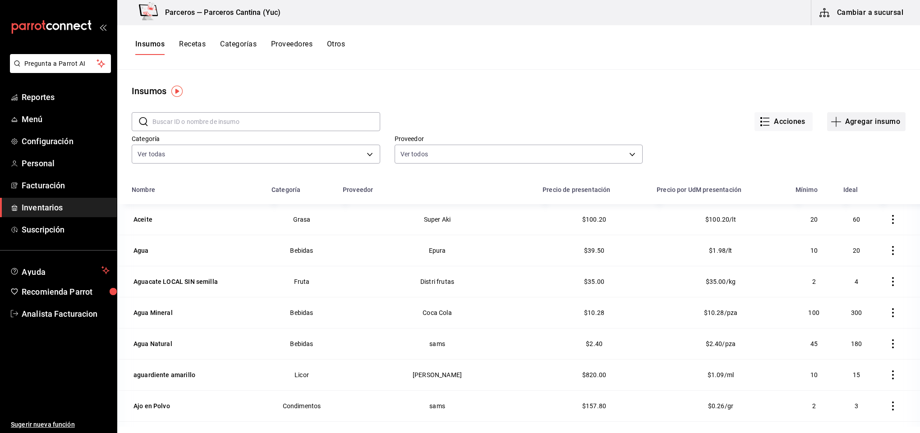
click at [873, 124] on button "Agregar insumo" at bounding box center [866, 121] width 78 height 19
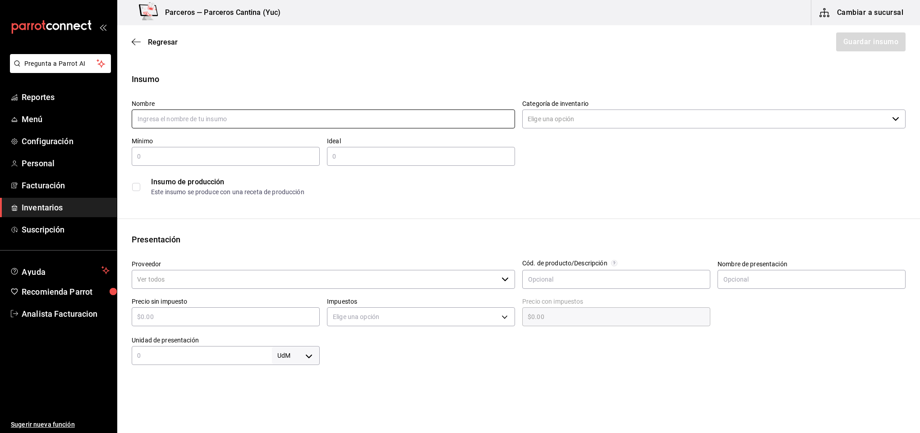
click at [170, 123] on input "text" at bounding box center [323, 119] width 383 height 19
type input "Leche en [GEOGRAPHIC_DATA]"
click at [550, 118] on input "Categoría de inventario" at bounding box center [705, 119] width 366 height 19
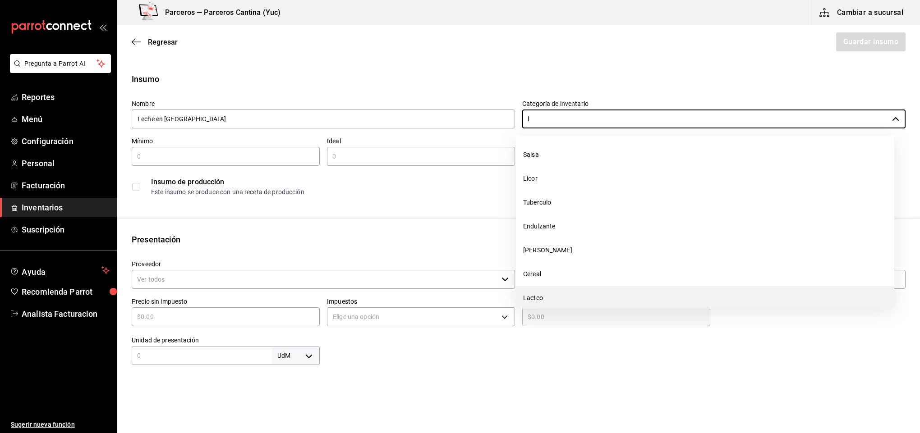
click at [540, 299] on li "Lacteo" at bounding box center [705, 298] width 378 height 24
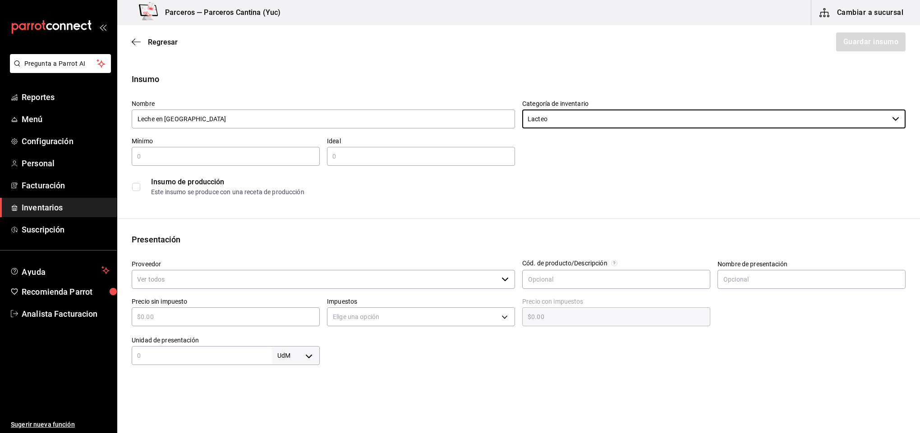
type input "Lacteo"
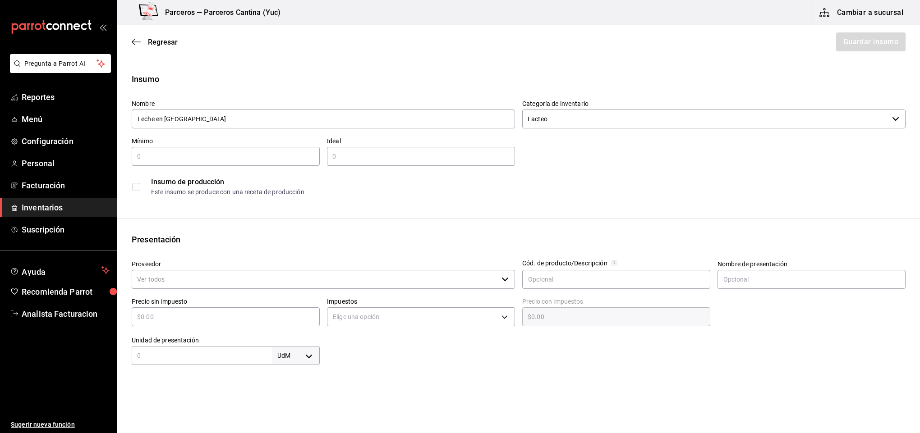
click at [162, 156] on input "text" at bounding box center [226, 156] width 188 height 11
type input "3"
type input "6"
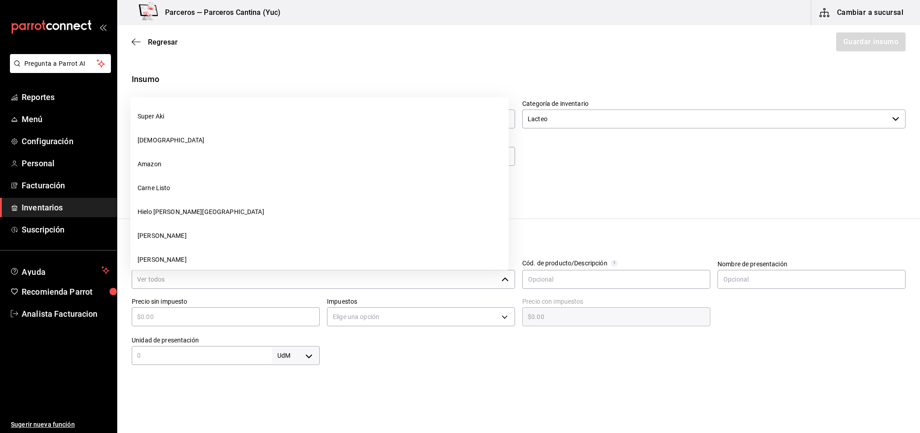
click at [183, 278] on input "Proveedor" at bounding box center [315, 279] width 366 height 19
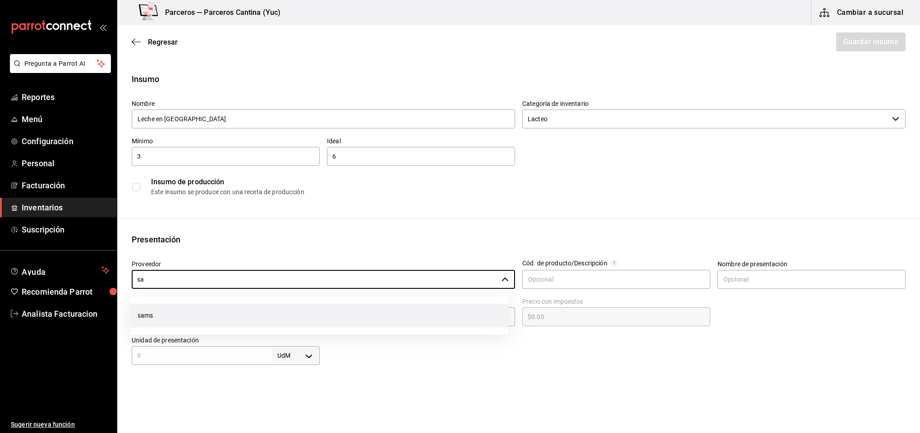
click at [164, 310] on li "sams" at bounding box center [319, 316] width 378 height 24
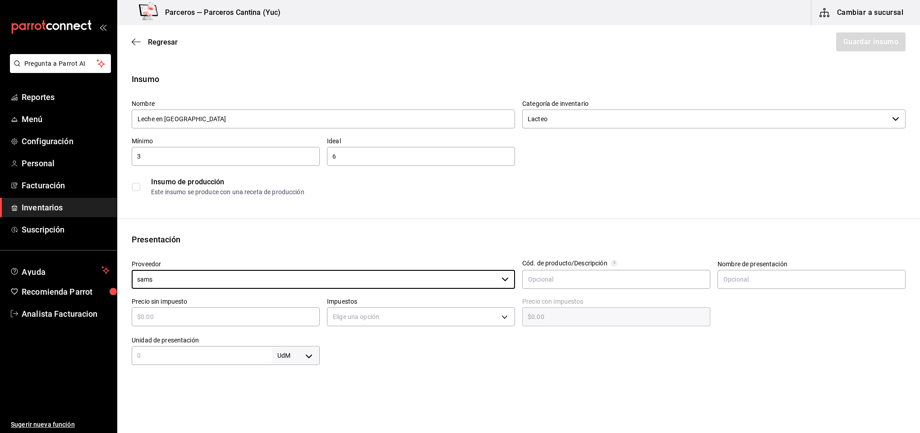
type input "sams"
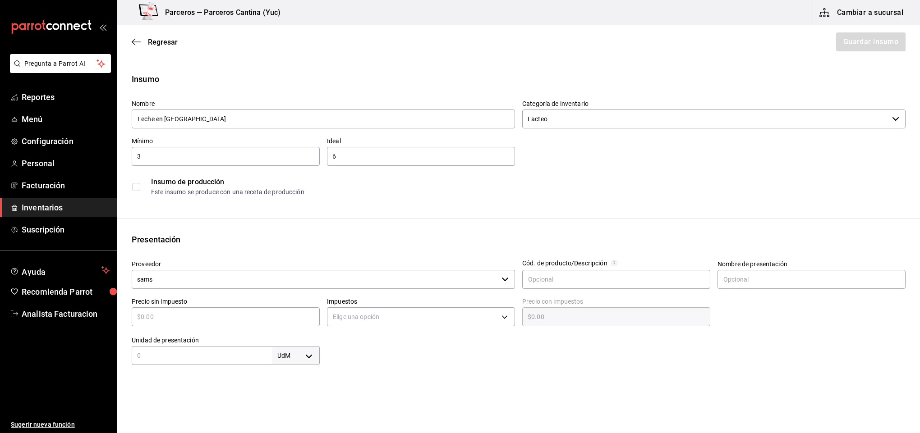
type input "$3"
type input "$3.00"
type input "$33"
type input "$33.00"
type input "$334"
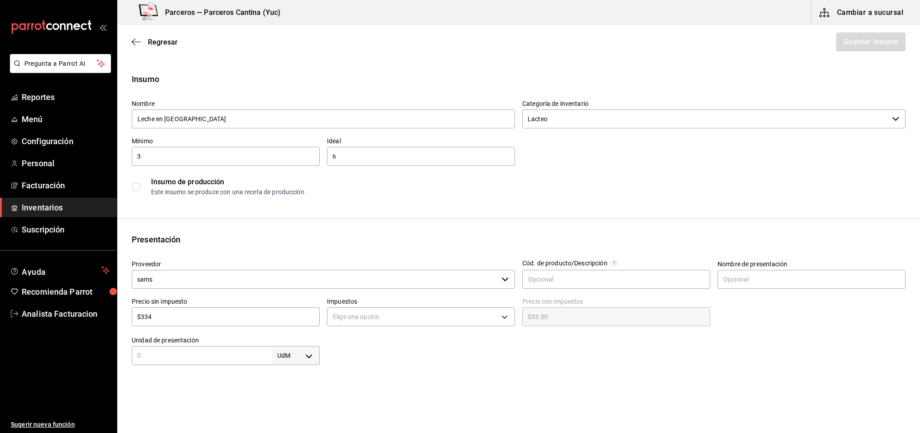
type input "$334.00"
type input "$334.2"
type input "$334.20"
type input "$334.2"
click at [367, 319] on body "Pregunta a Parrot AI Reportes Menú Configuración Personal Facturación Inventari…" at bounding box center [460, 191] width 920 height 382
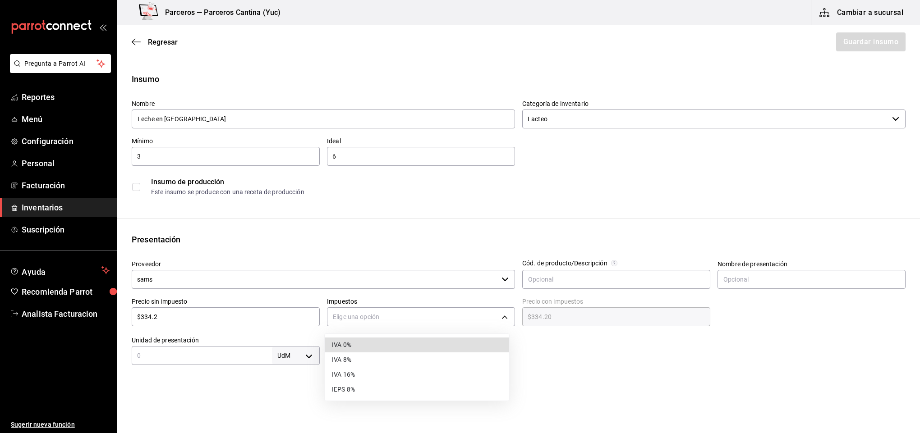
click at [366, 375] on li "IVA 16%" at bounding box center [417, 375] width 184 height 15
type input "IVA_16"
type input "$387.67"
click at [242, 355] on input "text" at bounding box center [202, 355] width 140 height 11
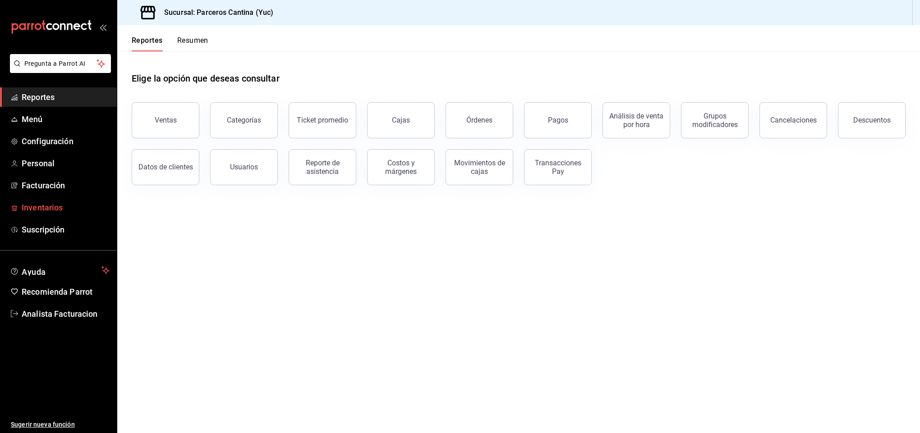
click at [58, 205] on span "Inventarios" at bounding box center [66, 208] width 88 height 12
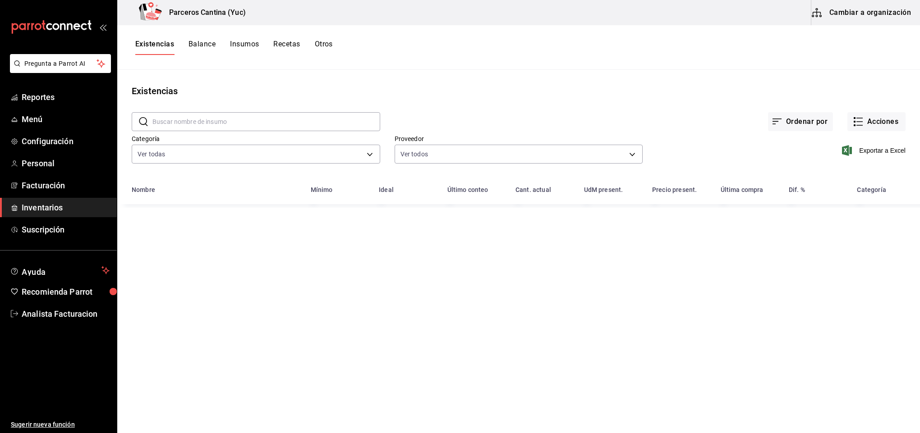
click at [883, 5] on button "Cambiar a organización" at bounding box center [861, 12] width 101 height 25
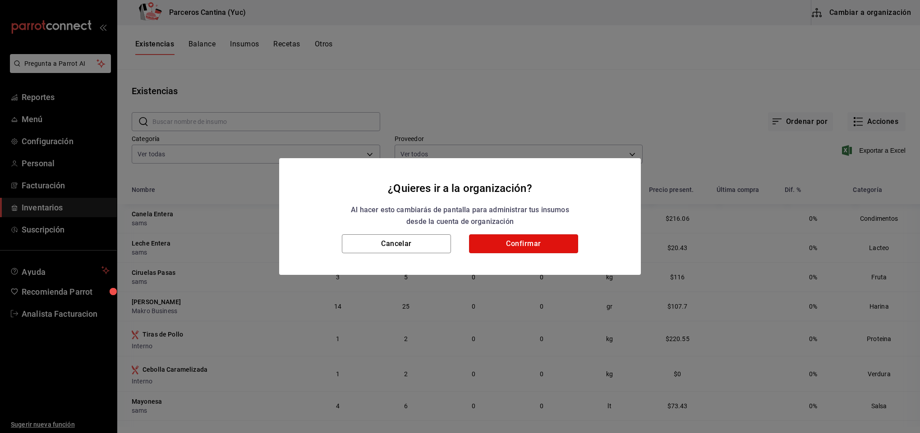
click at [547, 244] on button "Confirmar" at bounding box center [523, 244] width 109 height 19
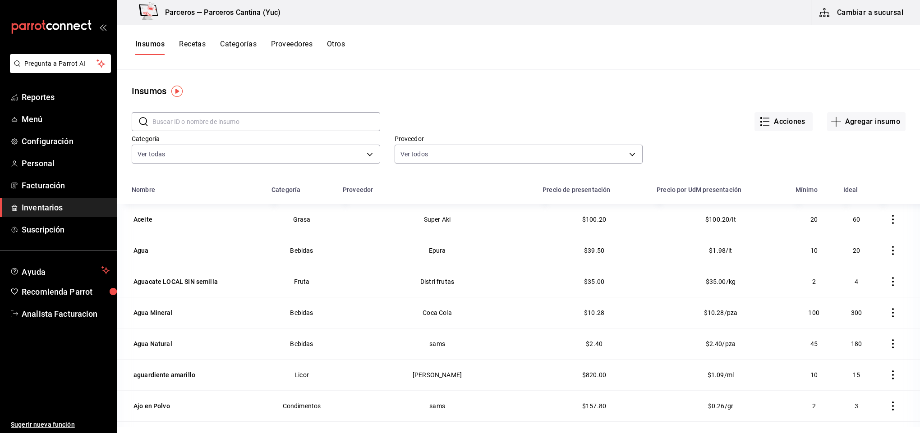
click at [191, 124] on input "text" at bounding box center [266, 122] width 228 height 18
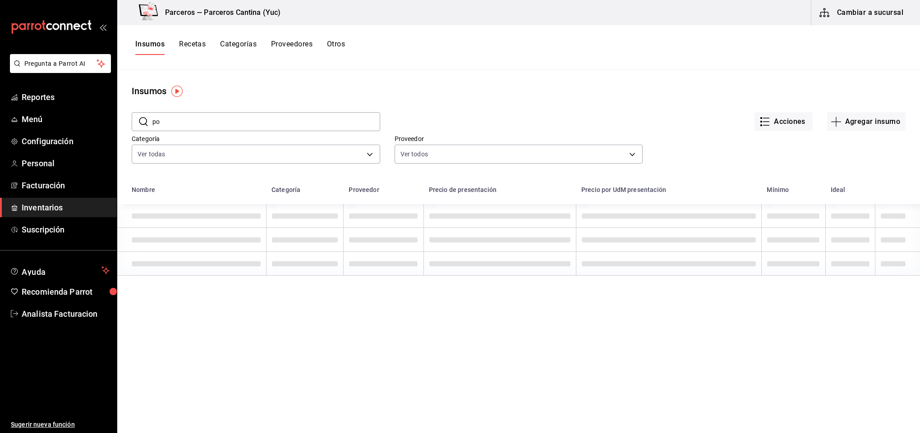
type input "p"
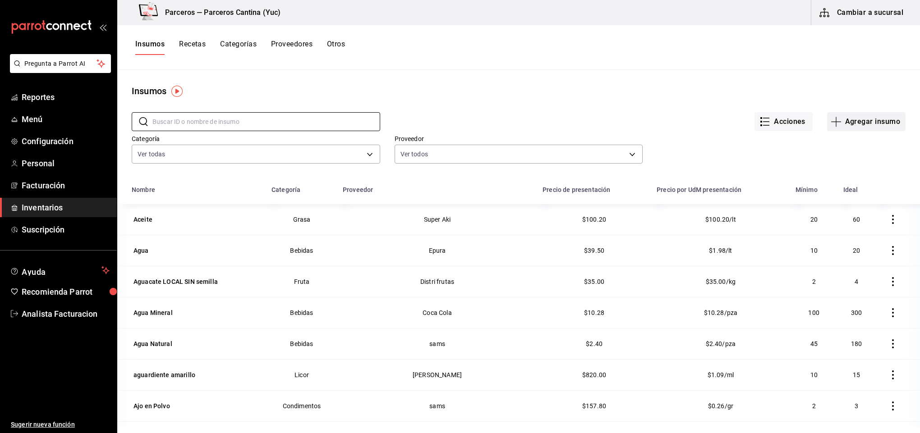
click at [846, 126] on button "Agregar insumo" at bounding box center [866, 121] width 78 height 19
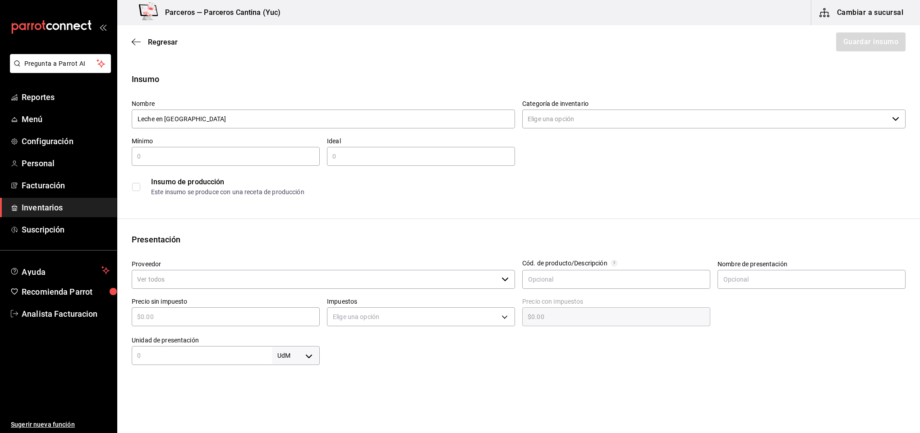
type input "Leche en [GEOGRAPHIC_DATA]"
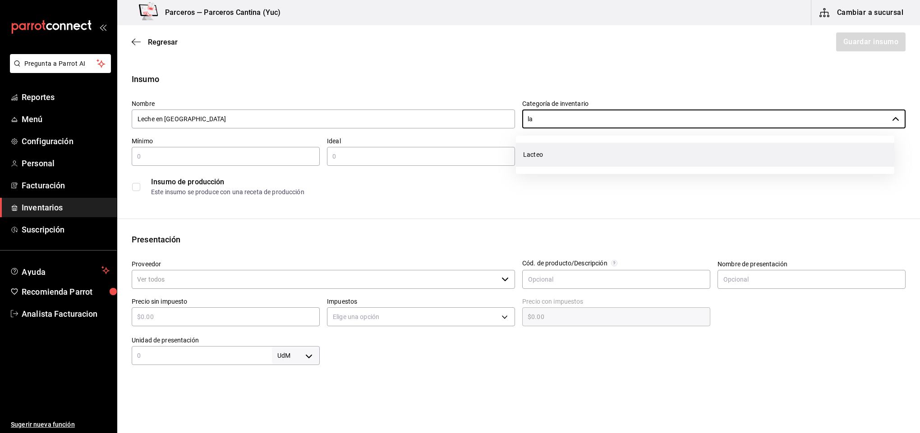
click at [556, 156] on li "Lacteo" at bounding box center [705, 155] width 378 height 24
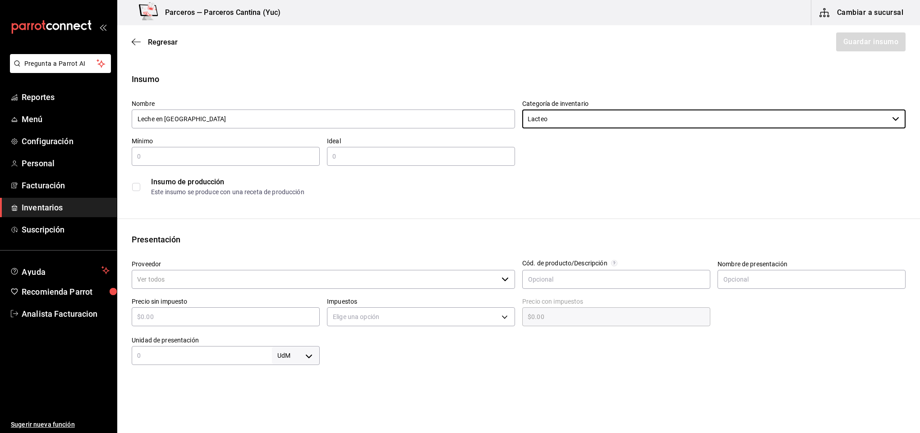
type input "Lacteo"
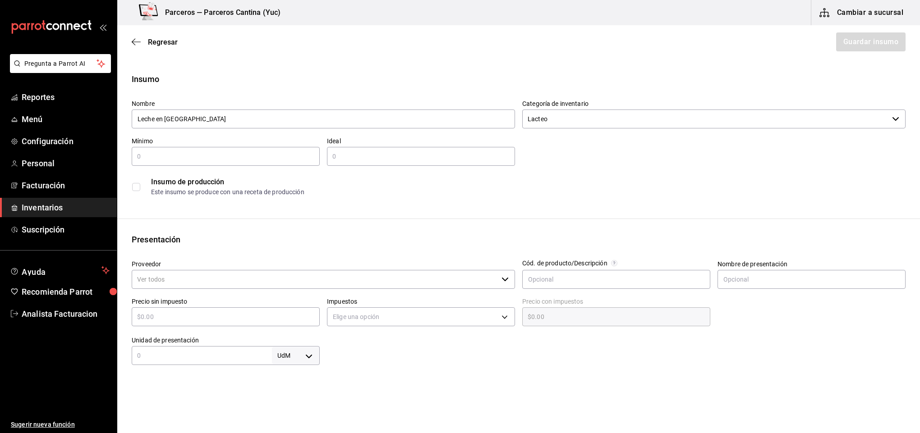
click at [153, 153] on input "text" at bounding box center [226, 156] width 188 height 11
type input "4"
type input "10"
click at [169, 279] on input "Proveedor" at bounding box center [315, 279] width 366 height 19
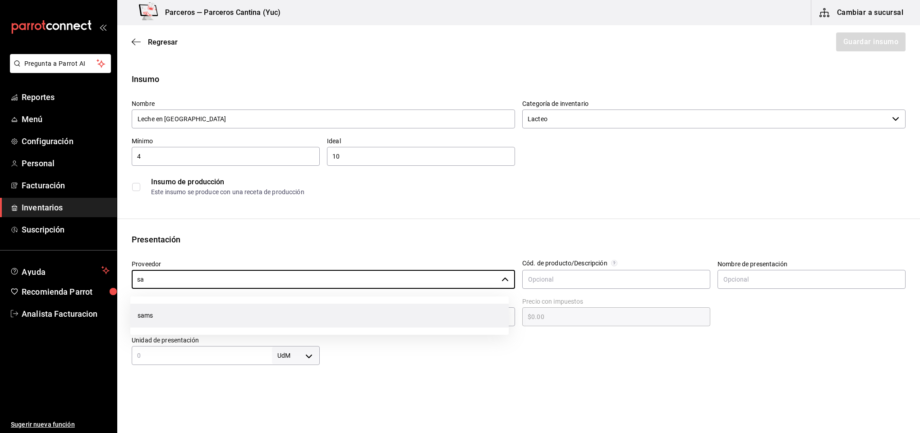
click at [156, 313] on li "sams" at bounding box center [319, 316] width 378 height 24
type input "sams"
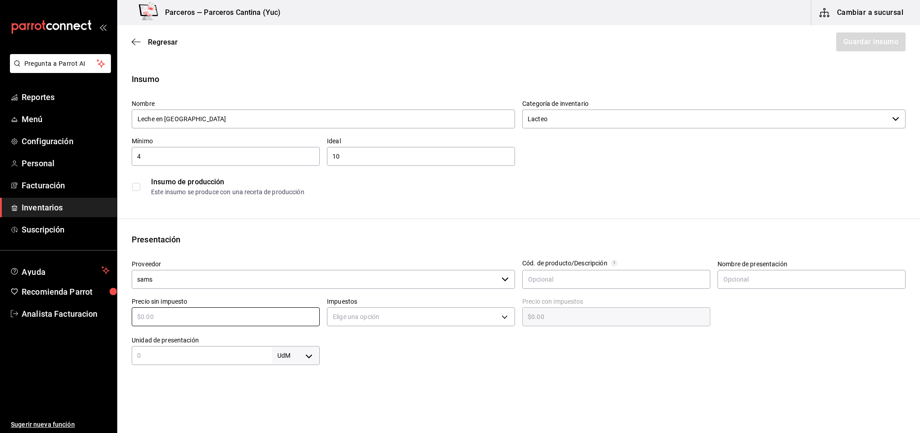
type input "$3"
type input "$3.00"
type input "$33"
type input "$33.00"
type input "$334"
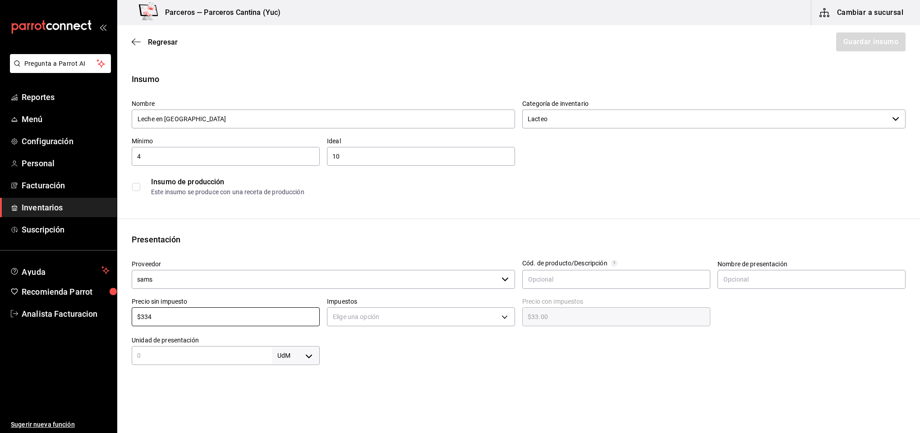
type input "$334.00"
type input "$334.2"
type input "$334.20"
type input "$334.2"
click at [486, 313] on body "Pregunta a Parrot AI Reportes Menú Configuración Personal Facturación Inventari…" at bounding box center [460, 191] width 920 height 382
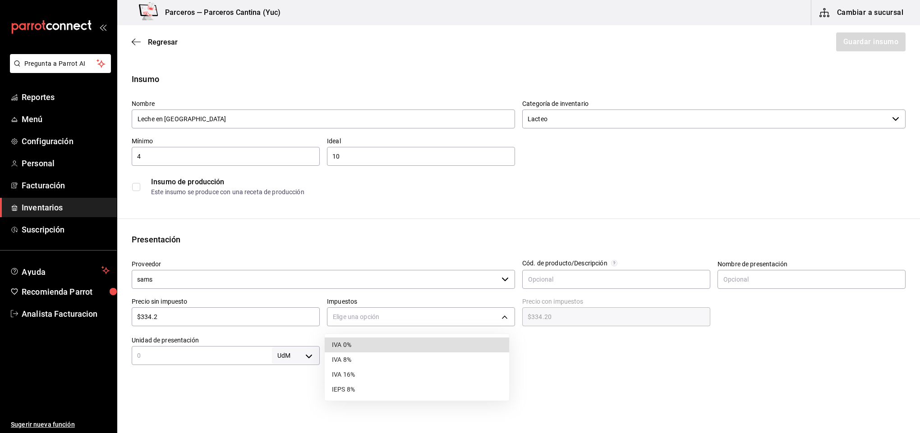
click at [347, 375] on li "IVA 16%" at bounding box center [417, 375] width 184 height 15
type input "IVA_16"
type input "$387.67"
click at [175, 355] on input "text" at bounding box center [202, 355] width 140 height 11
type input "2.88"
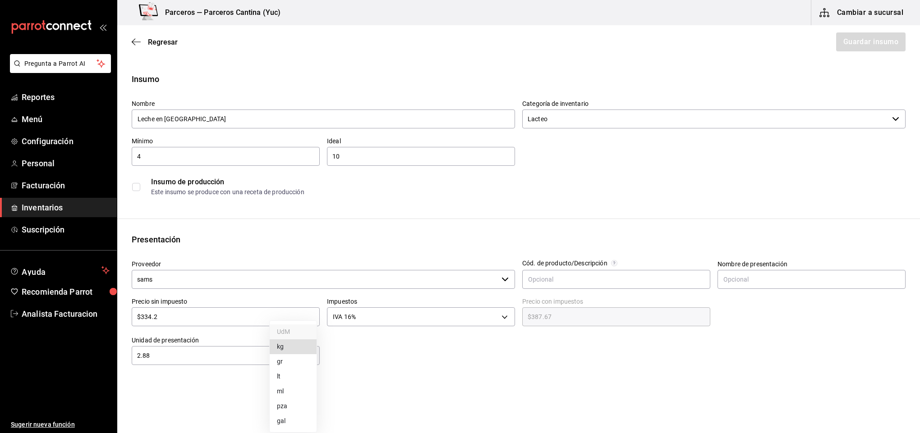
click at [302, 354] on body "Pregunta a Parrot AI Reportes Menú Configuración Personal Facturación Inventari…" at bounding box center [460, 191] width 920 height 382
click at [288, 344] on li "kg" at bounding box center [293, 347] width 47 height 15
type input "KILOGRAM"
type input "2.88"
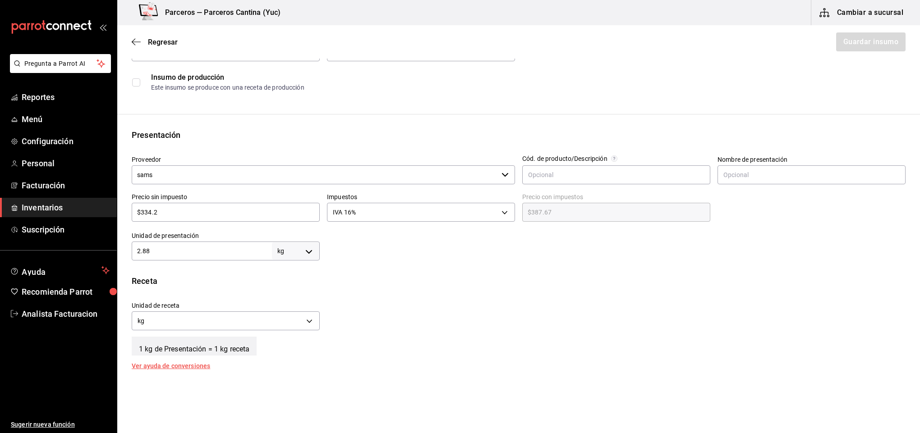
scroll to position [108, 0]
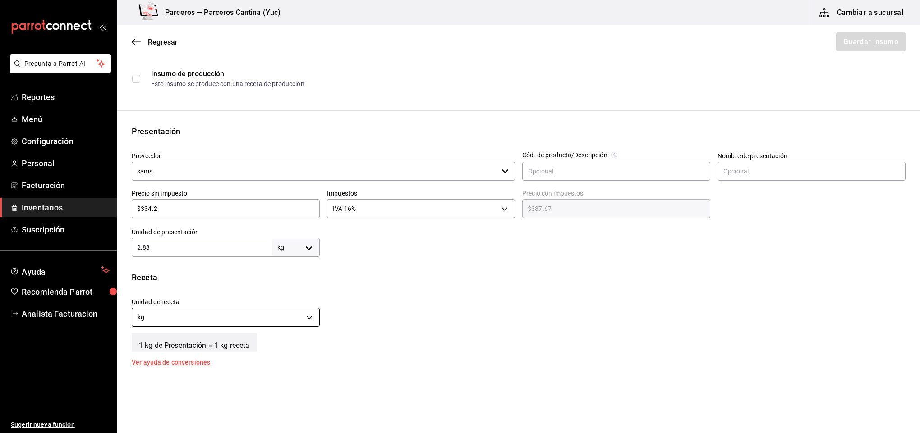
click at [302, 314] on body "Pregunta a Parrot AI Reportes Menú Configuración Personal Facturación Inventari…" at bounding box center [460, 191] width 920 height 382
click at [199, 359] on li "gr" at bounding box center [224, 360] width 184 height 15
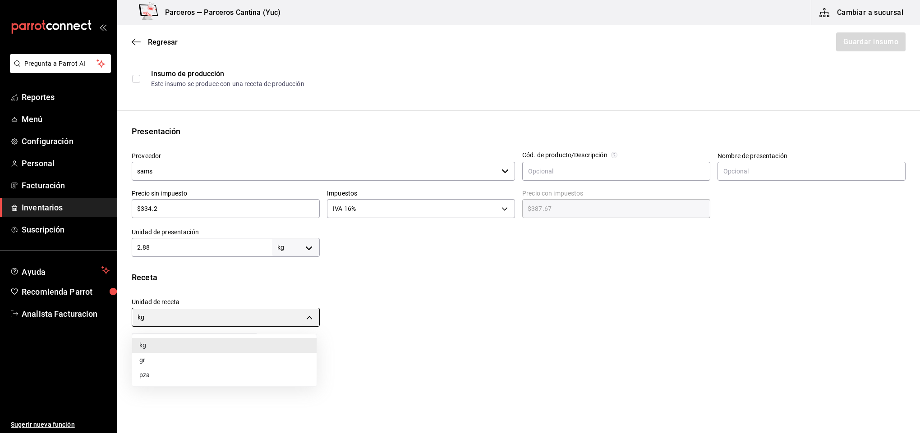
type input "GRAM"
type input "2,880"
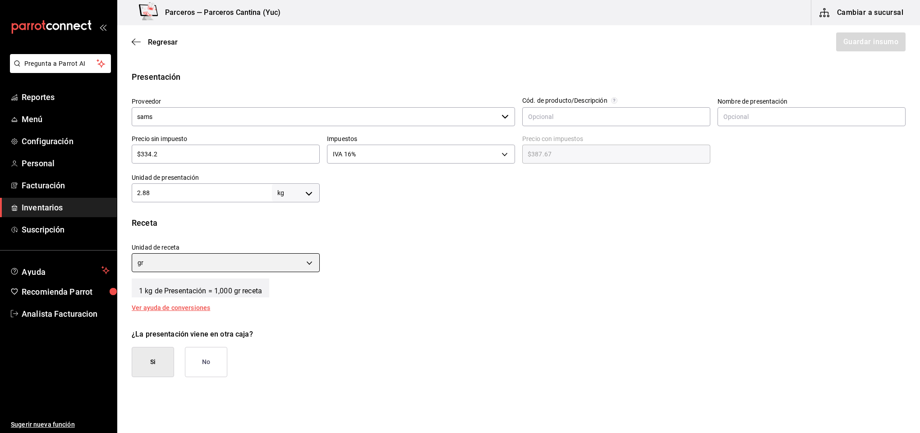
scroll to position [189, 0]
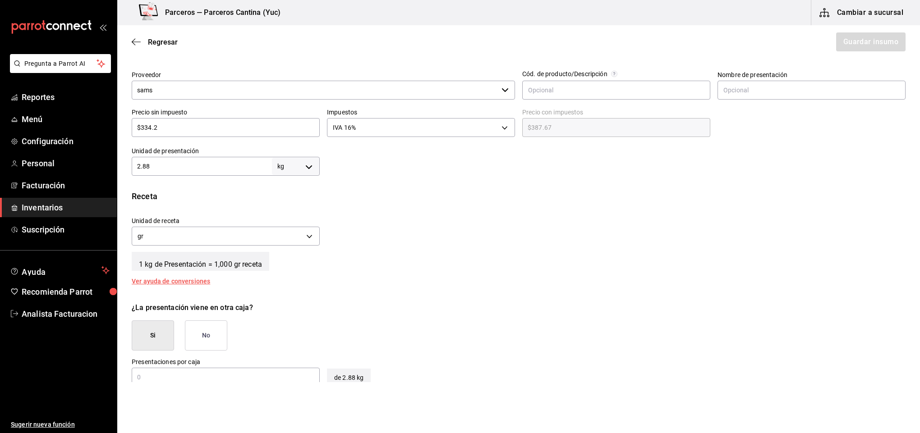
click at [216, 335] on button "No" at bounding box center [206, 336] width 42 height 30
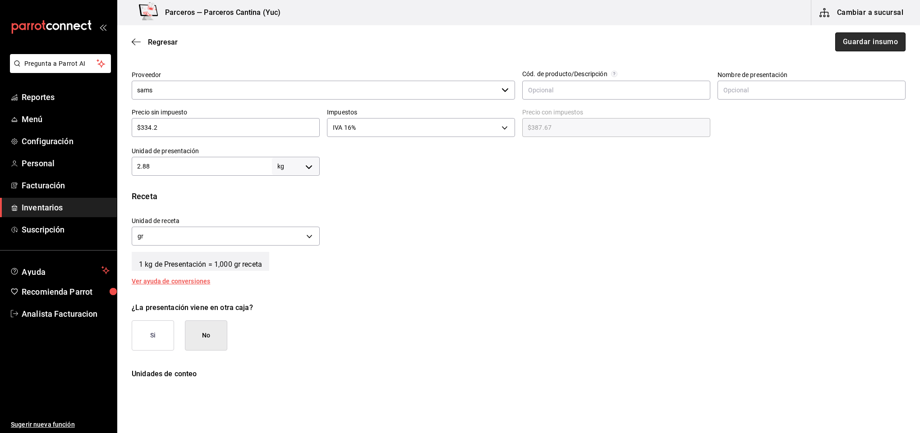
click at [840, 40] on button "Guardar insumo" at bounding box center [870, 41] width 70 height 19
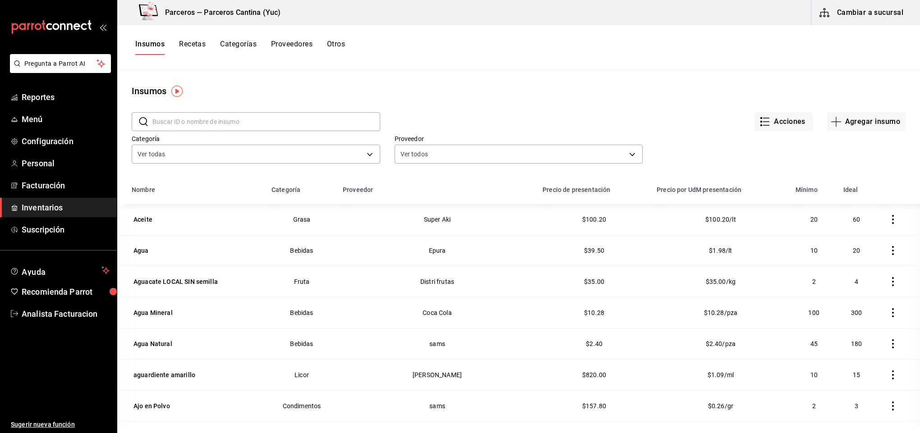
click at [183, 123] on input "text" at bounding box center [266, 122] width 228 height 18
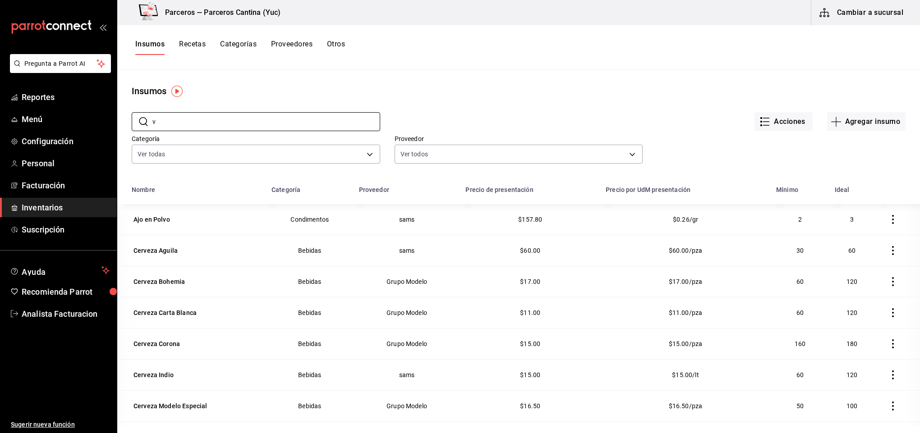
type input "v"
click at [859, 118] on button "Agregar insumo" at bounding box center [866, 121] width 78 height 19
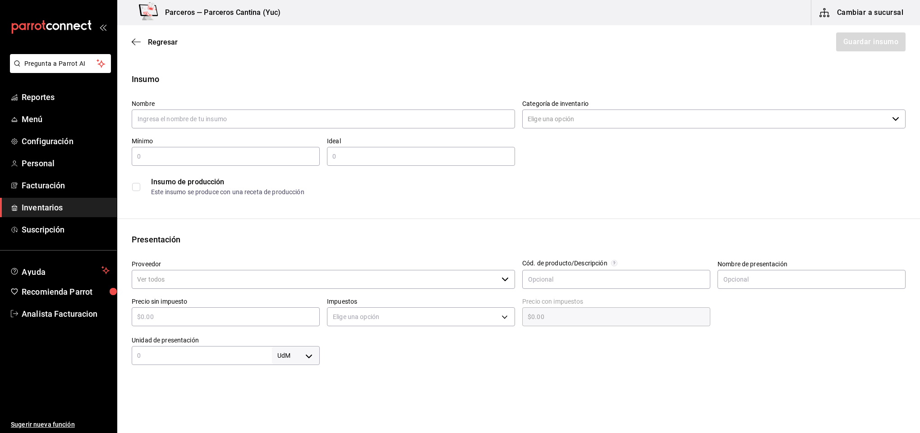
click at [169, 36] on div "Regresar Guardar insumo" at bounding box center [518, 41] width 803 height 33
click at [171, 38] on span "Regresar" at bounding box center [163, 42] width 30 height 9
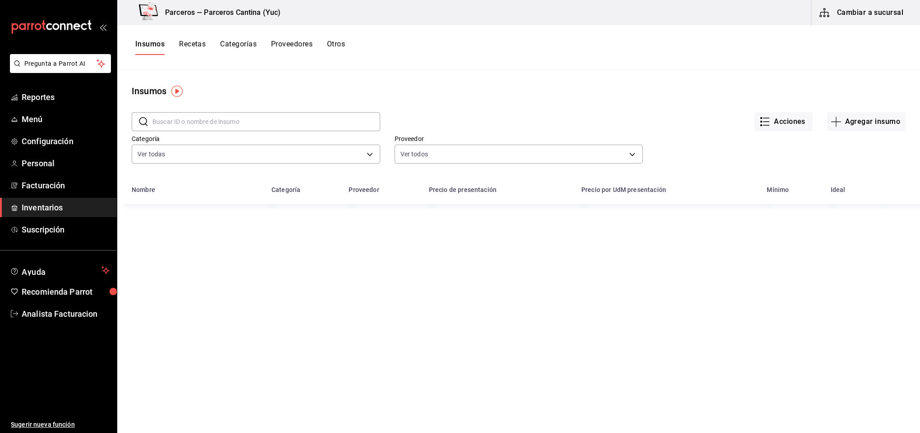
click at [180, 125] on input "text" at bounding box center [266, 122] width 228 height 18
type input "pacifi"
click at [161, 221] on div "Cerveza Pacifico" at bounding box center [157, 219] width 49 height 9
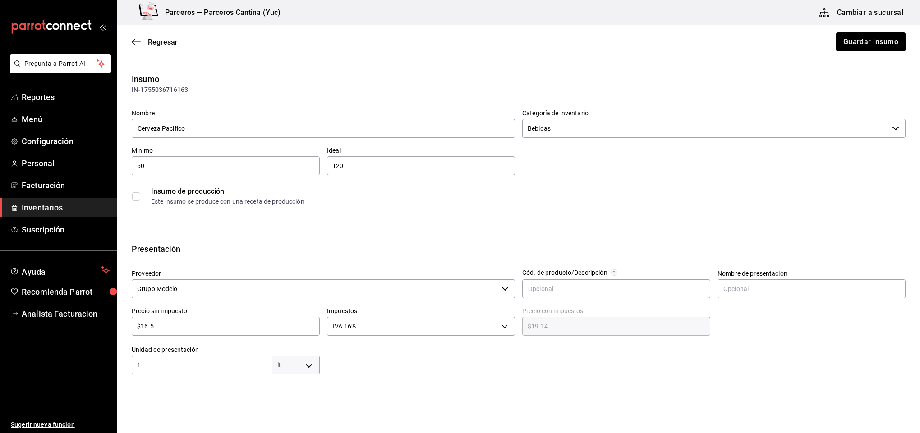
click at [581, 382] on html "Pregunta a Parrot AI Reportes Menú Configuración Personal Facturación Inventari…" at bounding box center [460, 191] width 920 height 382
click at [302, 364] on body "Pregunta a Parrot AI Reportes Menú Configuración Personal Facturación Inventari…" at bounding box center [460, 191] width 920 height 382
click at [207, 130] on div at bounding box center [460, 216] width 920 height 433
click at [197, 130] on input "Cerveza Pacifico" at bounding box center [323, 128] width 383 height 19
type input "72"
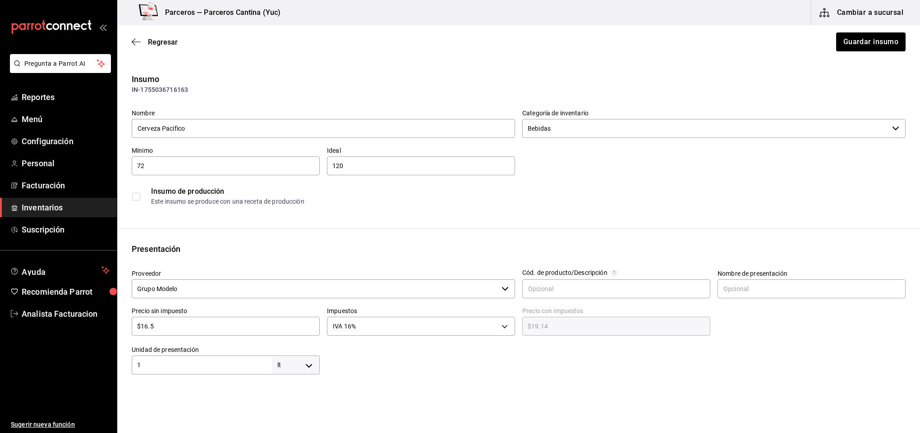
drag, startPoint x: 603, startPoint y: 195, endPoint x: 571, endPoint y: 193, distance: 31.2
click at [603, 195] on div "Insumo de producción" at bounding box center [528, 191] width 754 height 11
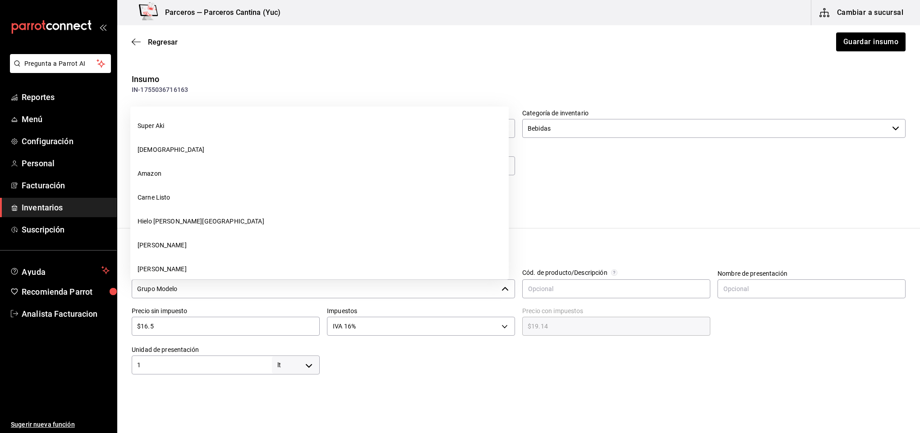
click at [206, 285] on input "Grupo Modelo" at bounding box center [315, 289] width 366 height 19
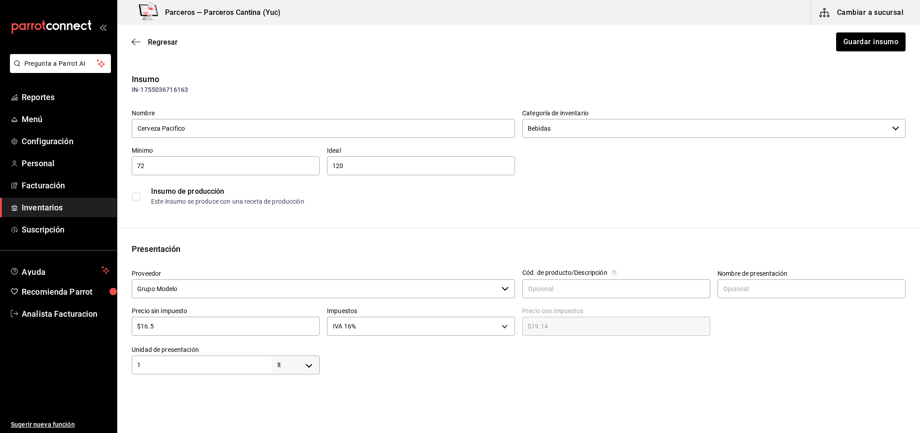
click at [179, 325] on input "$16.5" at bounding box center [226, 326] width 188 height 11
type input "$16."
type input "$18.56"
type input "$1"
type input "$1.16"
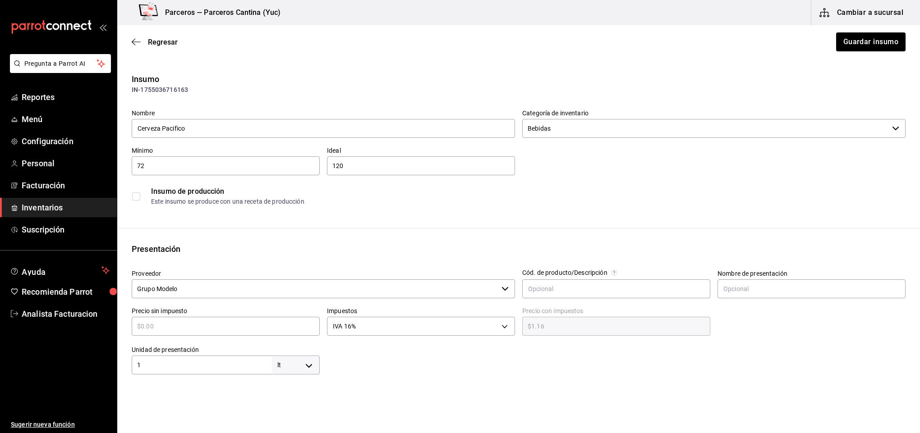
type input "$0.00"
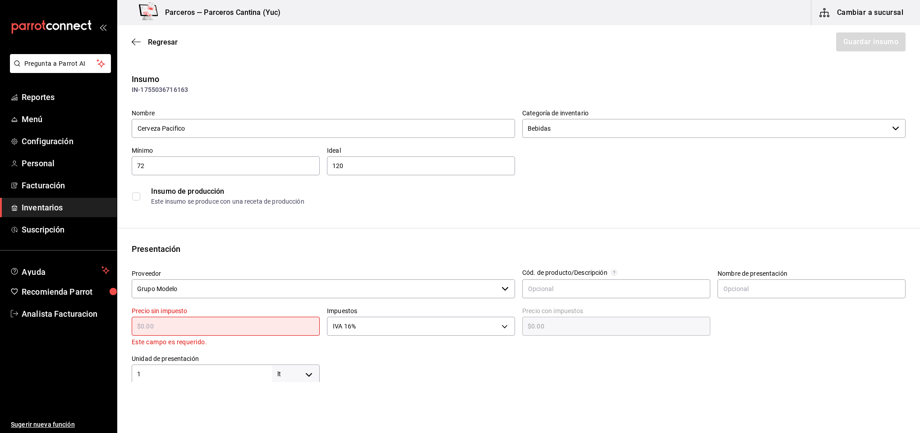
type input "$1"
type input "$1.16"
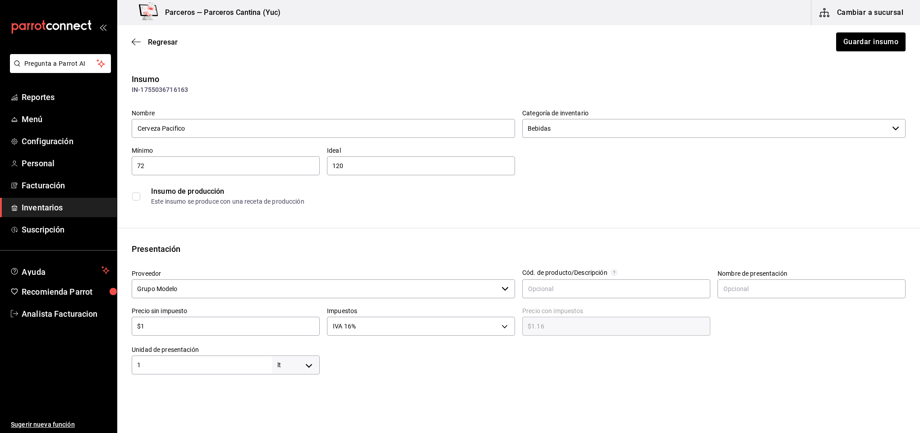
type input "$17"
type input "$19.72"
type input "$17.4"
type input "$20.18"
type input "$17.47"
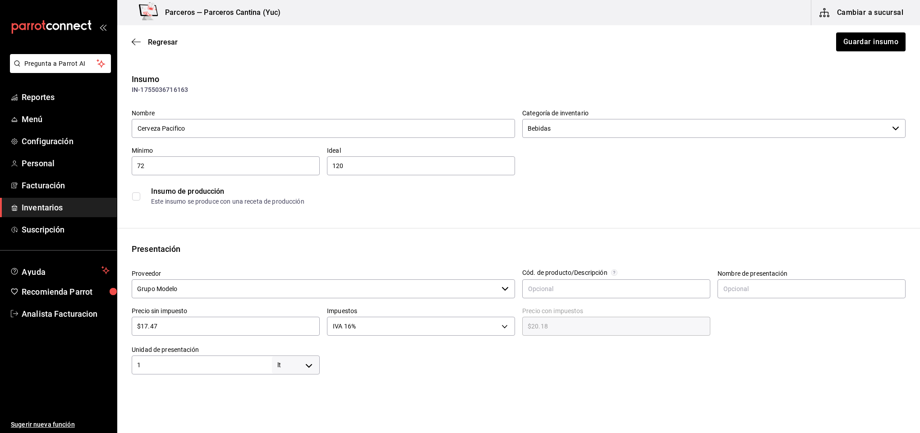
type input "$20.27"
type input "$17.47"
click at [439, 335] on body "Pregunta a Parrot AI Reportes Menú Configuración Personal Facturación Inventari…" at bounding box center [460, 191] width 920 height 382
click at [386, 349] on li "IVA 0%" at bounding box center [417, 354] width 184 height 15
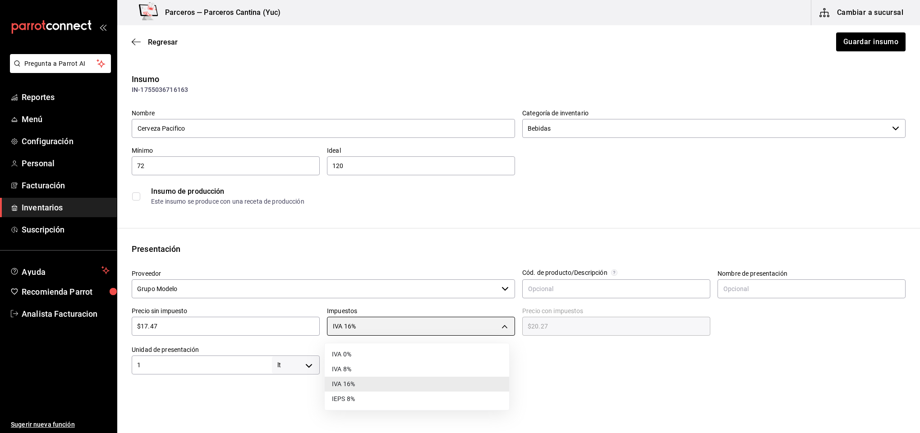
type input "IVA_0"
type input "$17.47"
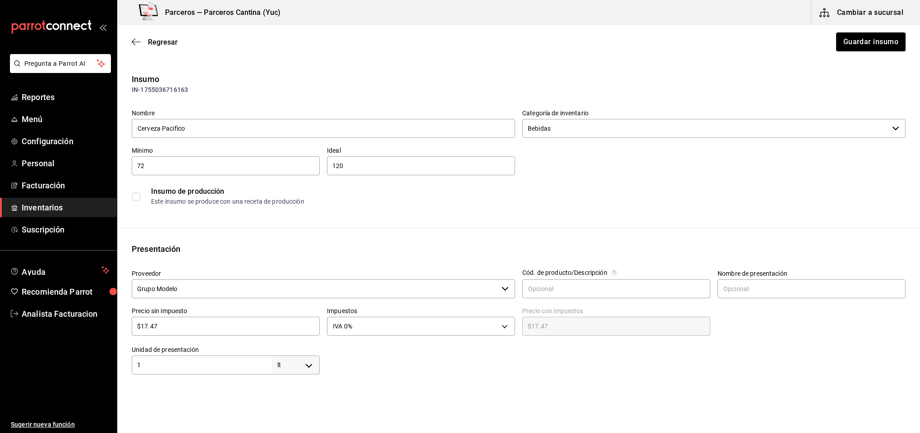
click at [198, 367] on input "1" at bounding box center [202, 365] width 140 height 11
click at [309, 366] on body "Pregunta a Parrot AI Reportes Menú Configuración Personal Facturación Inventari…" at bounding box center [460, 191] width 920 height 382
click at [292, 406] on li "pza" at bounding box center [293, 406] width 47 height 15
type input "UNIT"
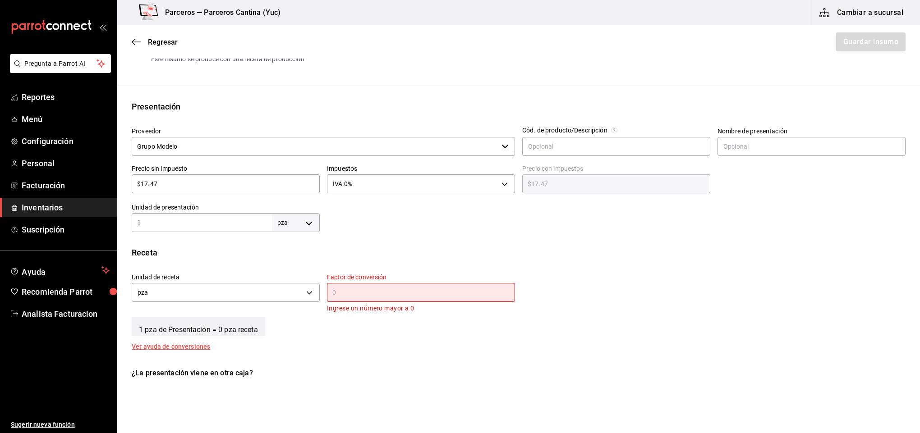
scroll to position [162, 0]
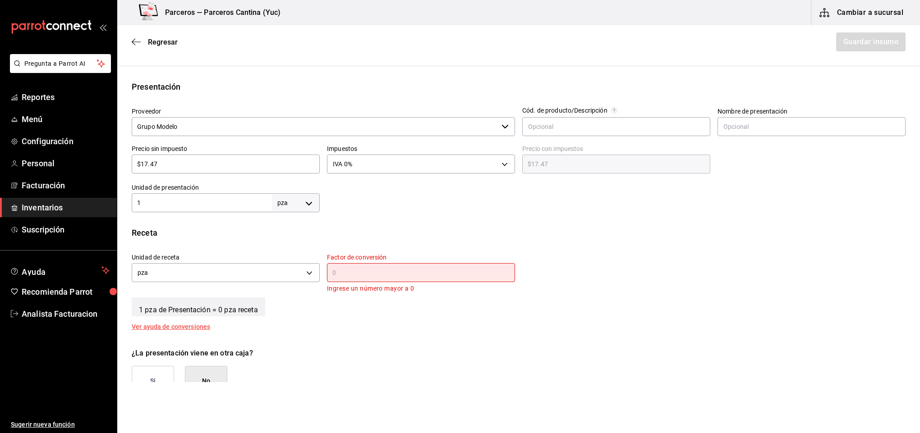
click at [348, 272] on input "text" at bounding box center [421, 272] width 188 height 11
type input "1"
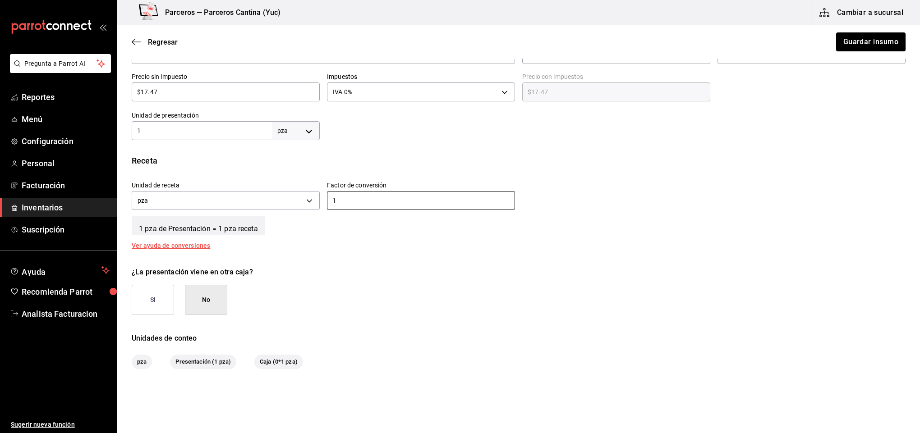
scroll to position [244, 0]
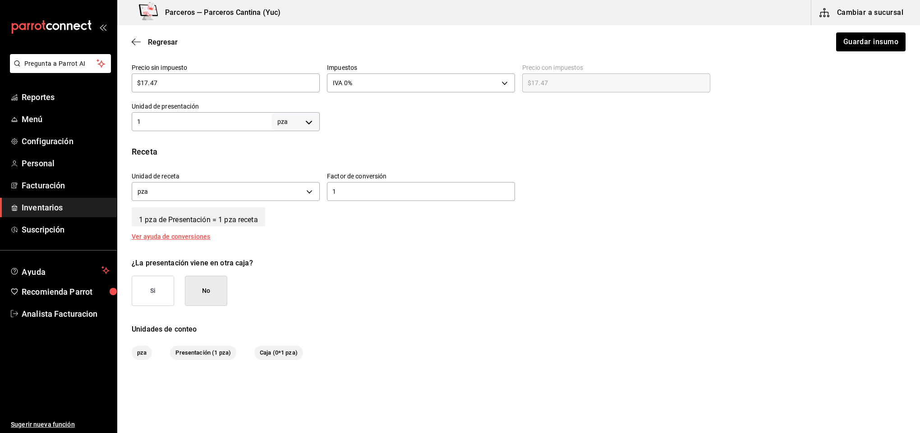
click at [156, 299] on button "Si" at bounding box center [153, 291] width 42 height 30
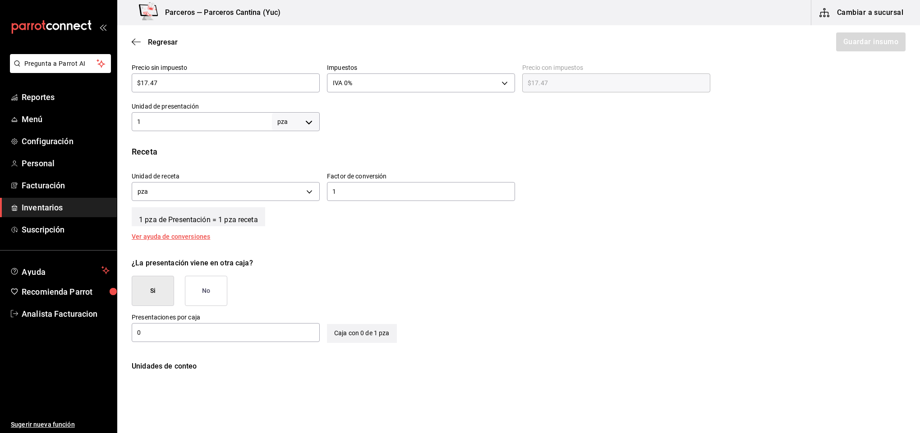
click at [258, 333] on input "0" at bounding box center [226, 332] width 188 height 11
type input "0"
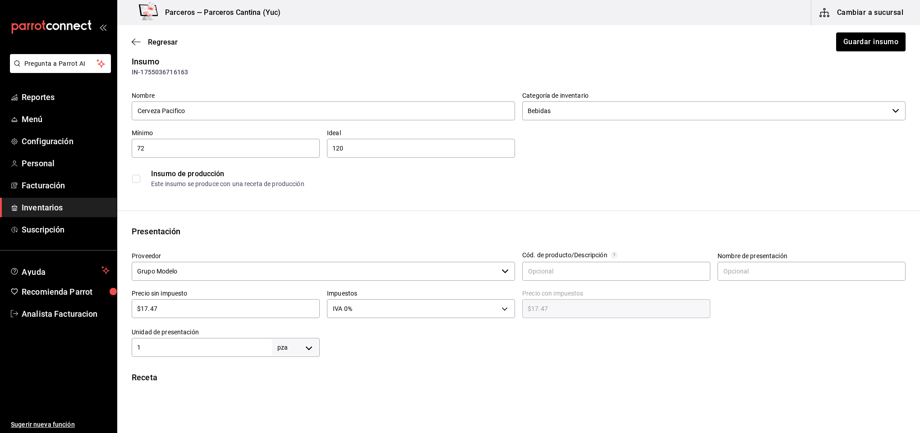
scroll to position [0, 0]
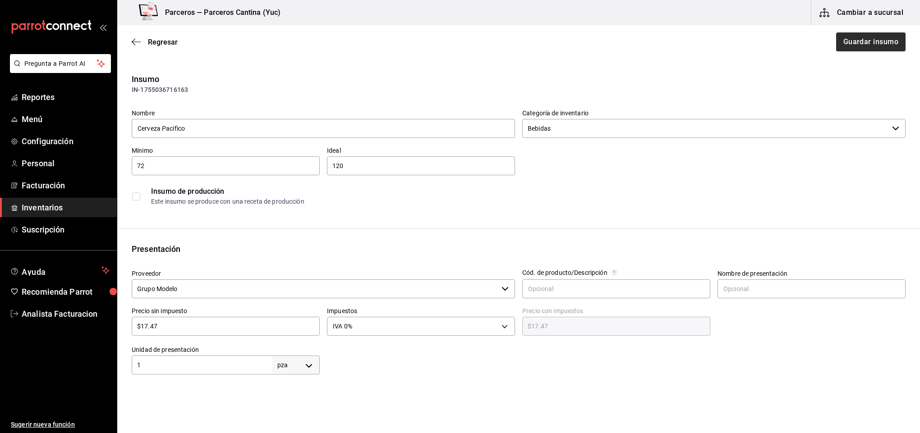
type input "24"
click at [842, 44] on button "Guardar insumo" at bounding box center [870, 41] width 70 height 19
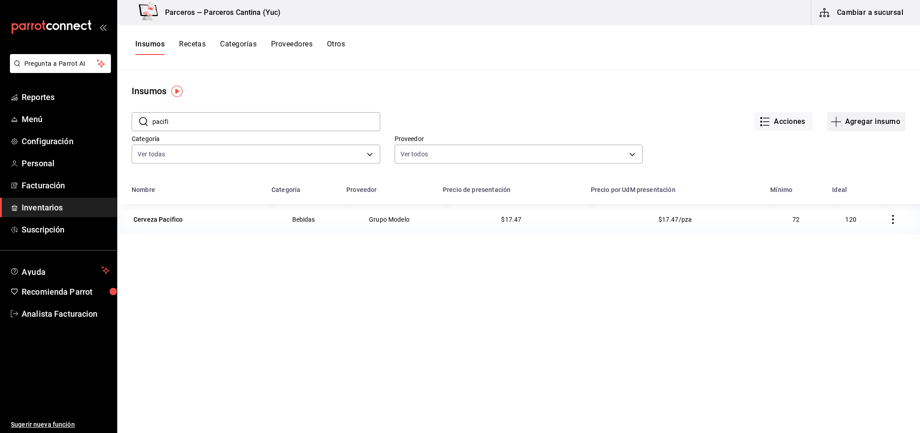
click at [868, 119] on button "Agregar insumo" at bounding box center [866, 121] width 78 height 19
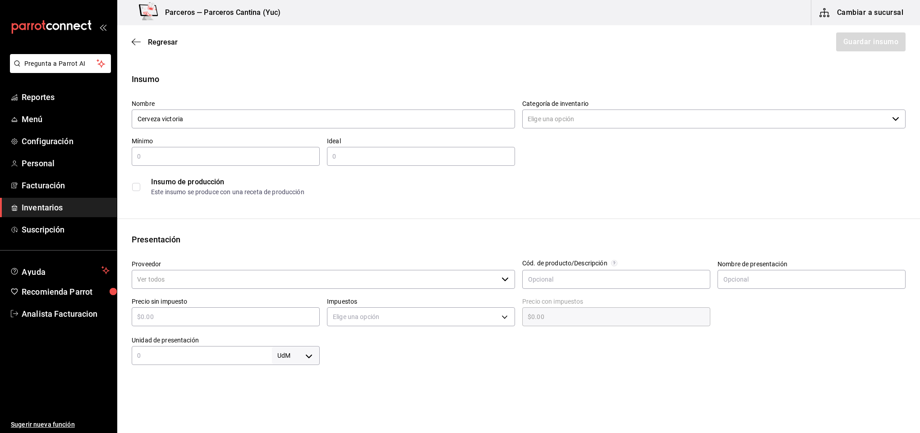
type input "Cerveza victoria"
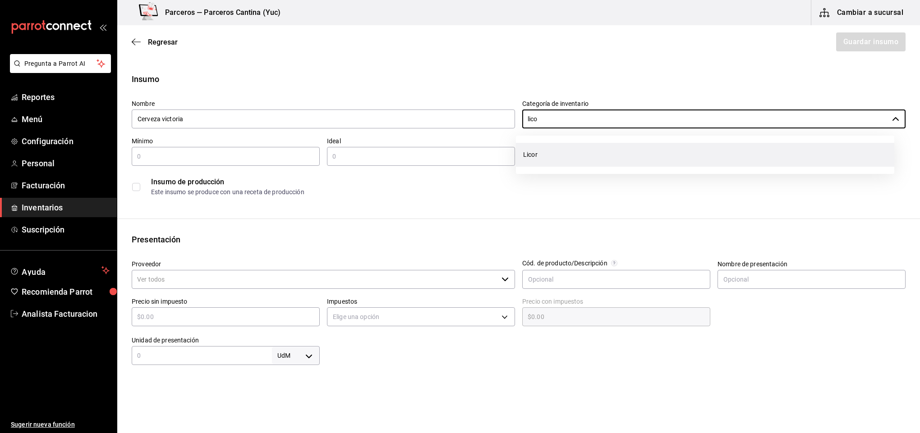
click at [537, 152] on li "Licor" at bounding box center [705, 155] width 378 height 24
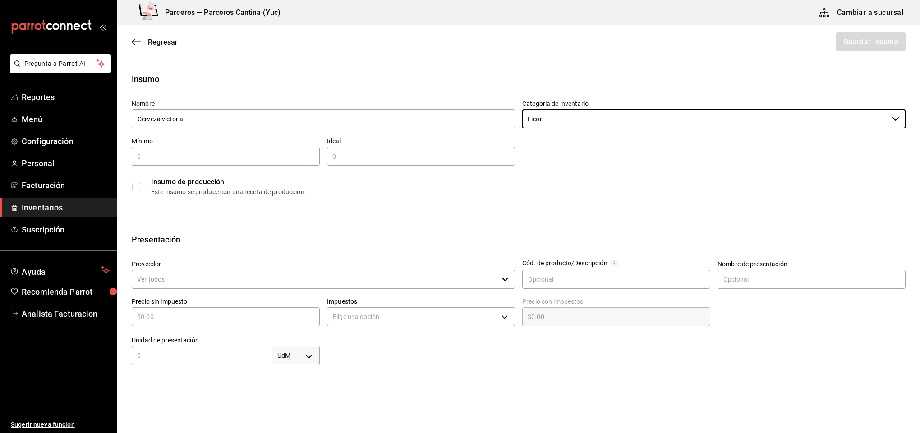
type input "Licor"
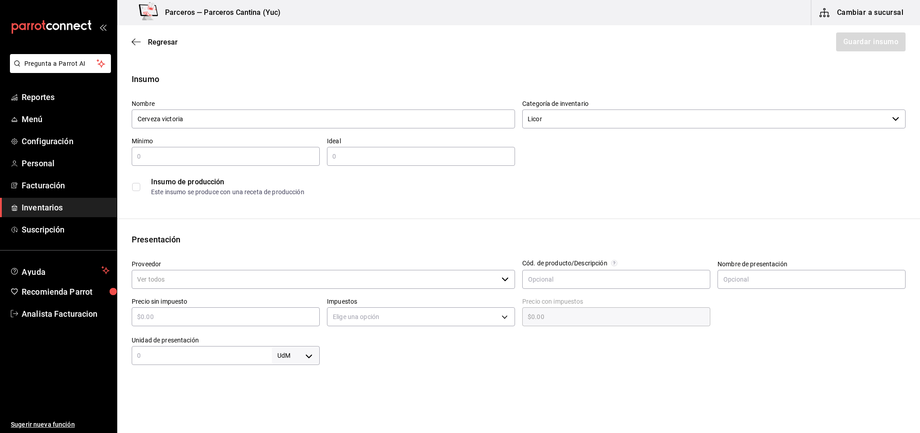
click at [178, 154] on input "text" at bounding box center [226, 156] width 188 height 11
type input "72"
type input "120"
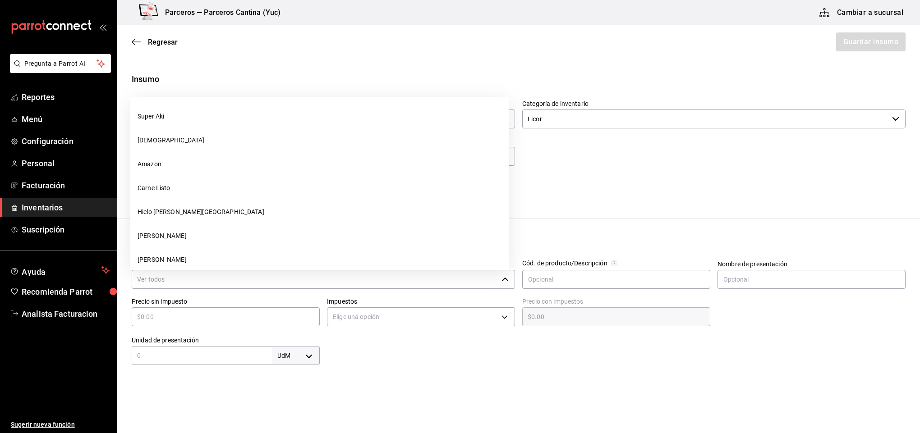
click at [166, 287] on input "Proveedor" at bounding box center [315, 279] width 366 height 19
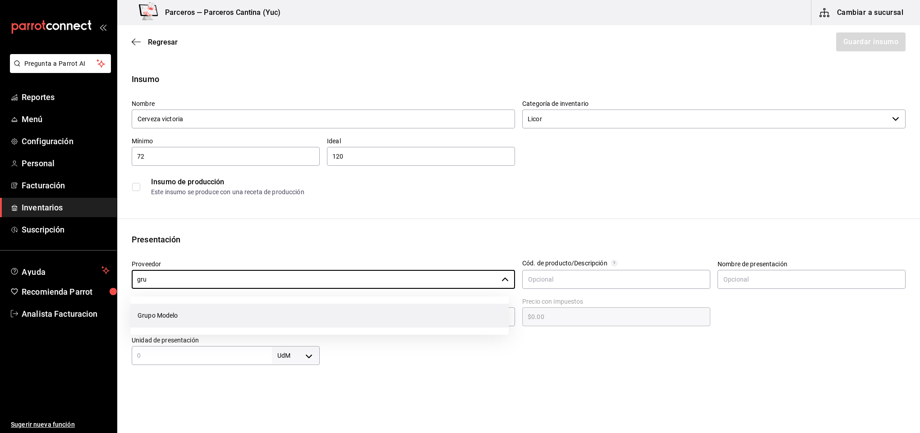
click at [167, 308] on li "Grupo Modelo" at bounding box center [319, 316] width 378 height 24
type input "Grupo Modelo"
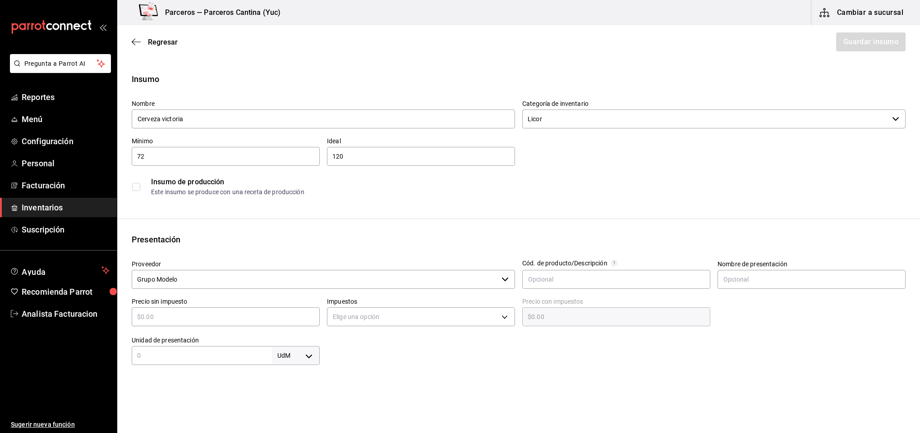
click at [183, 321] on input "text" at bounding box center [226, 317] width 188 height 11
type input "$1"
type input "$1.00"
type input "$13"
type input "$13.00"
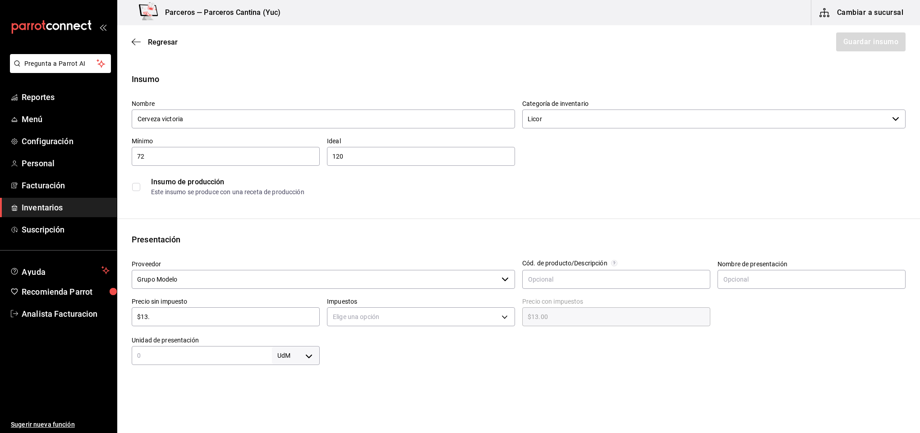
type input "$13.6"
type input "$13.60"
click at [380, 320] on body "Pregunta a Parrot AI Reportes Menú Configuración Personal Facturación Inventari…" at bounding box center [460, 191] width 920 height 382
click at [370, 347] on li "IVA 0%" at bounding box center [417, 345] width 184 height 15
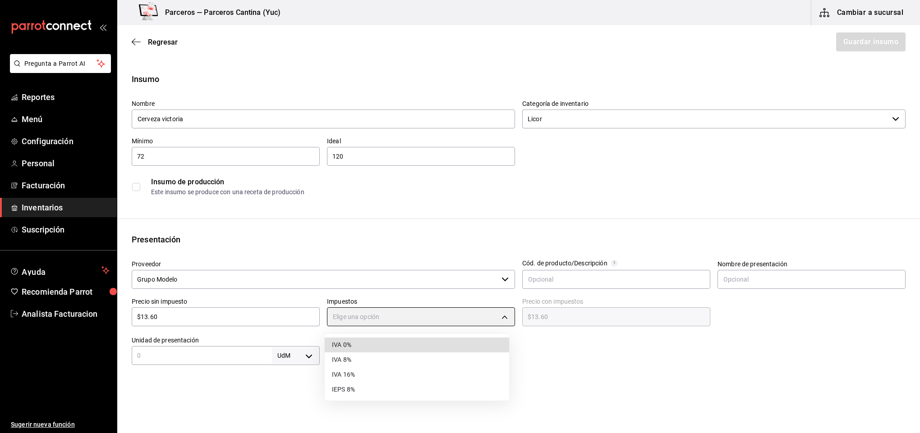
type input "IVA_0"
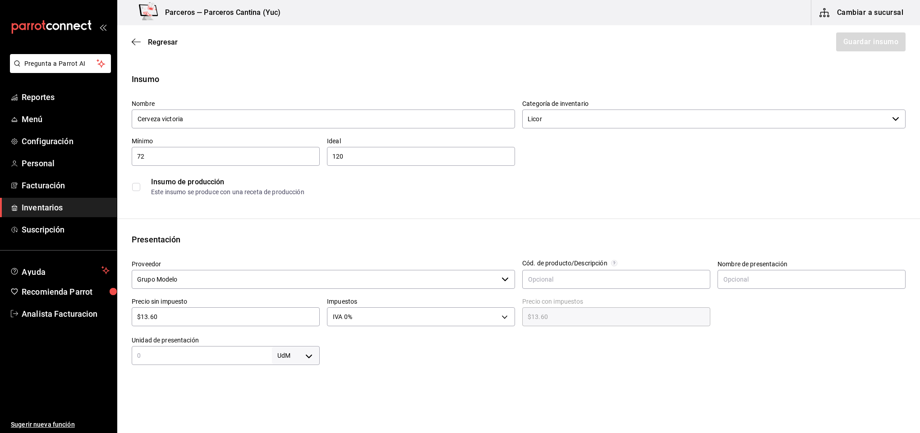
click at [169, 356] on input "text" at bounding box center [202, 355] width 140 height 11
type input "1"
click at [304, 357] on body "Pregunta a Parrot AI Reportes Menú Configuración Personal Facturación Inventari…" at bounding box center [460, 191] width 920 height 382
click at [291, 401] on li "pza" at bounding box center [293, 406] width 47 height 15
type input "UNIT"
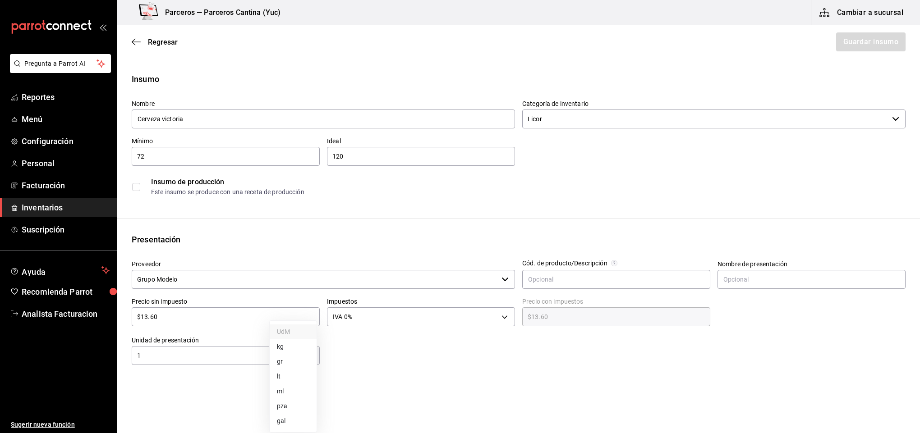
type input "UNIT"
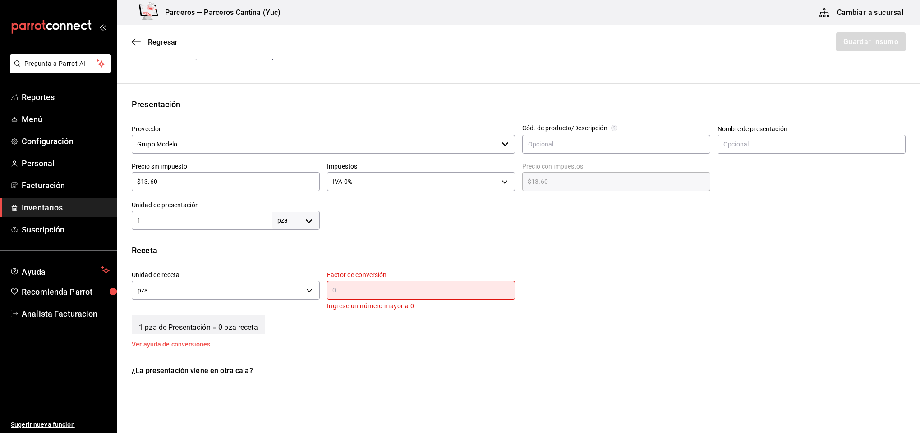
scroll to position [162, 0]
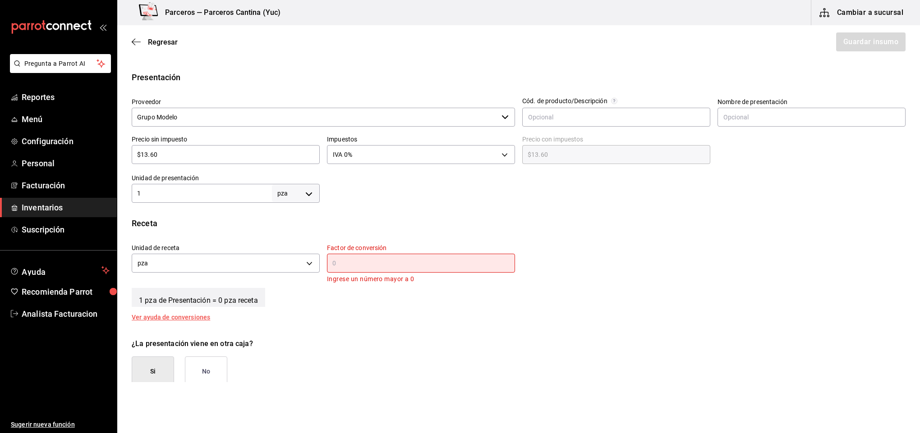
click at [343, 262] on input "text" at bounding box center [421, 263] width 188 height 11
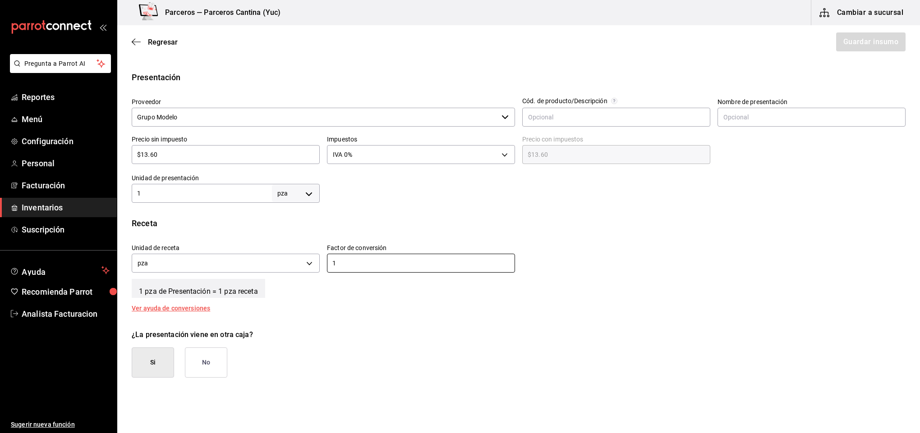
type input "1"
click at [156, 367] on button "Si" at bounding box center [153, 363] width 42 height 30
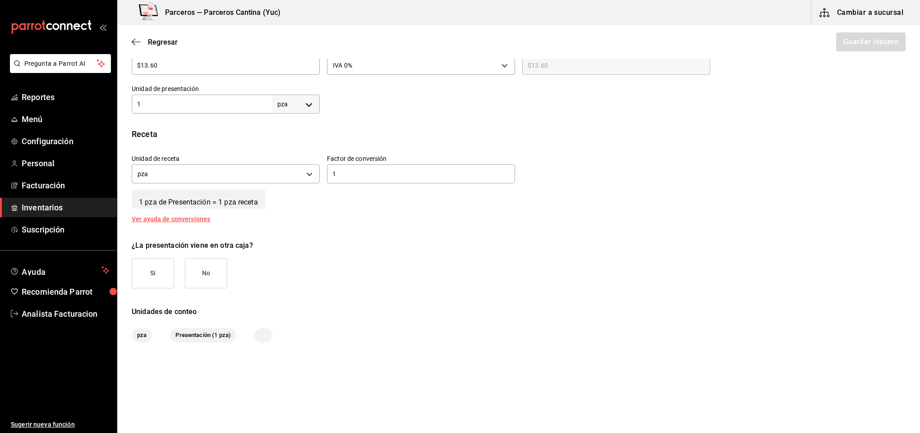
scroll to position [255, 0]
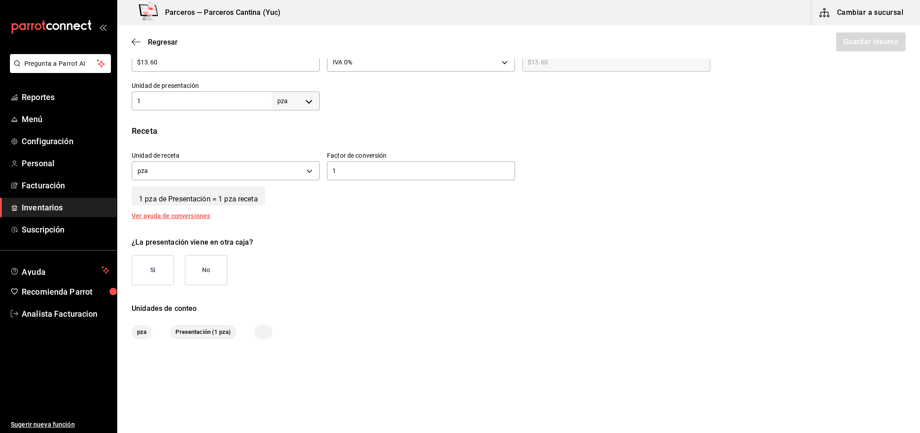
click at [162, 277] on button "Si" at bounding box center [153, 270] width 42 height 30
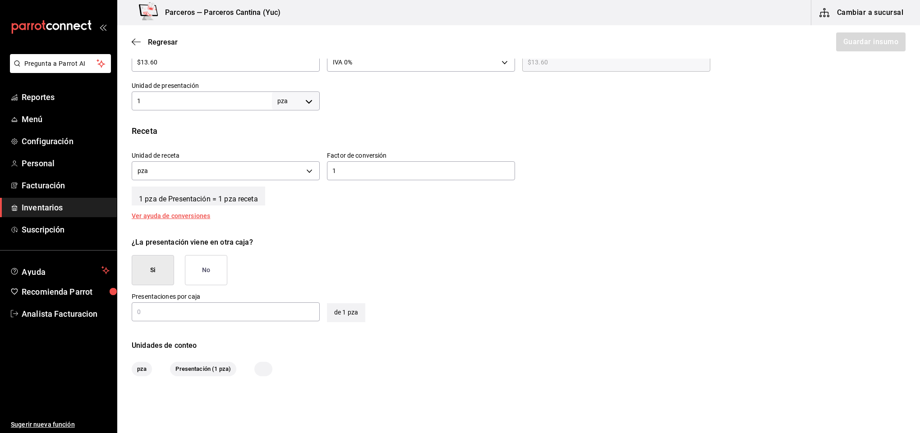
click at [221, 305] on div "​" at bounding box center [226, 312] width 188 height 19
click at [218, 311] on input "text" at bounding box center [226, 312] width 188 height 11
type input "24"
click at [861, 43] on button "Guardar insumo" at bounding box center [870, 41] width 70 height 19
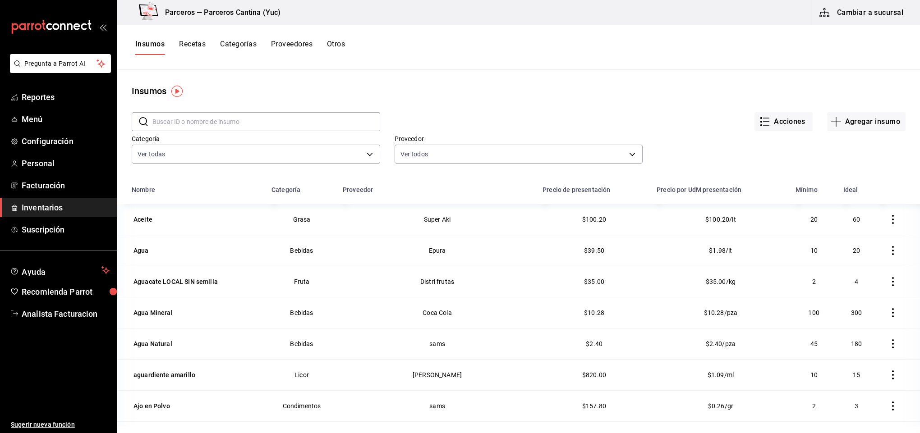
click at [193, 42] on button "Recetas" at bounding box center [192, 47] width 27 height 15
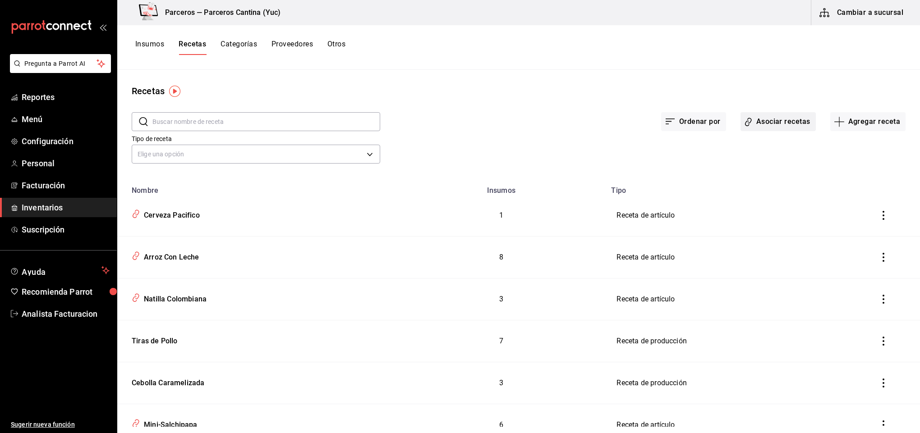
click at [758, 122] on button "Asociar recetas" at bounding box center [778, 121] width 75 height 19
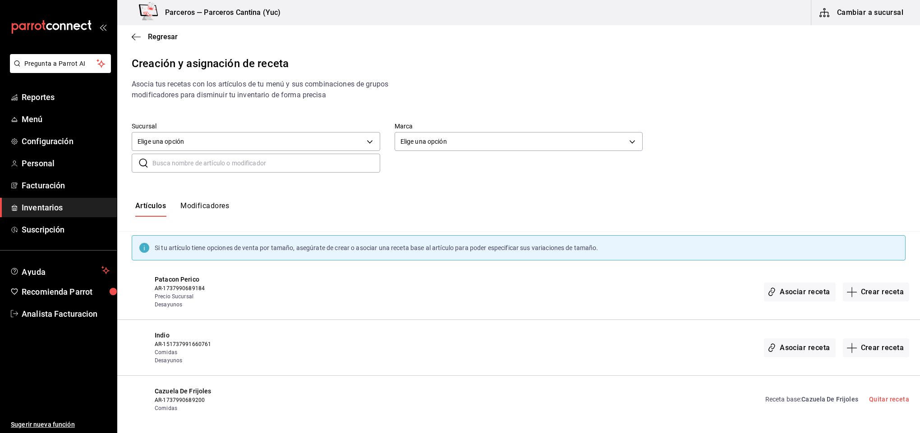
click at [175, 163] on input "text" at bounding box center [266, 163] width 228 height 18
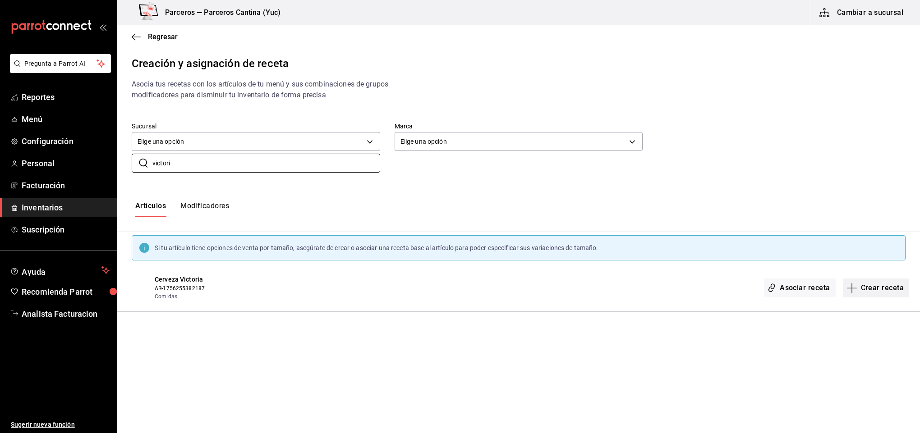
type input "victori"
click at [881, 292] on button "Crear receta" at bounding box center [876, 288] width 67 height 19
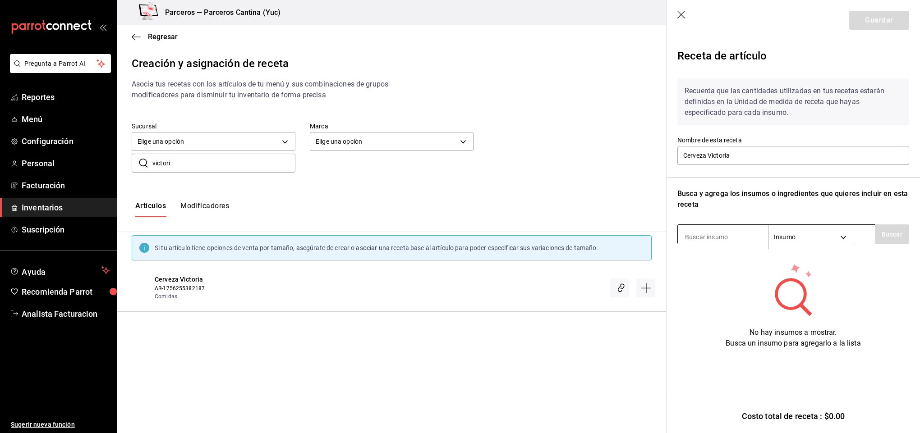
click at [727, 235] on input at bounding box center [723, 237] width 90 height 19
type input "cerve"
click at [886, 230] on button "Buscar" at bounding box center [892, 235] width 34 height 20
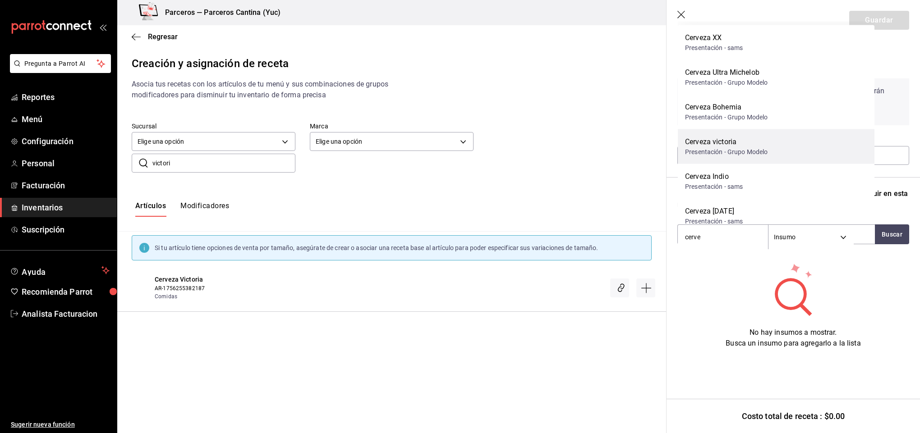
click at [791, 145] on div "Cerveza victoria Presentación - Grupo Modelo" at bounding box center [776, 146] width 197 height 35
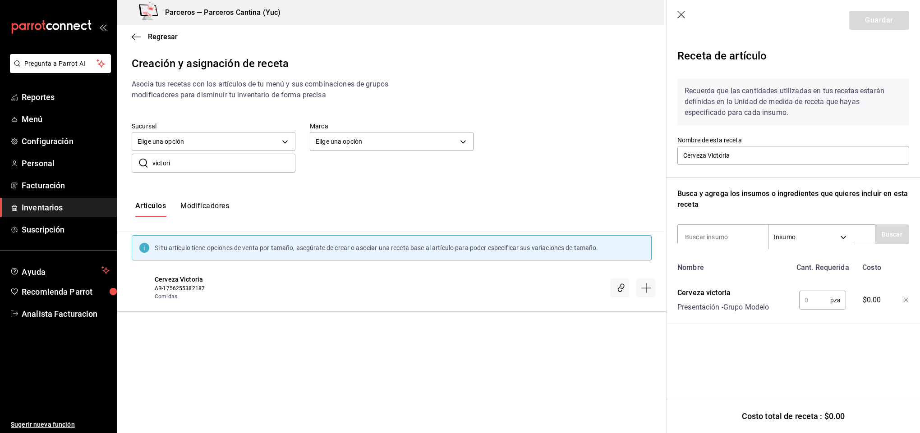
click at [817, 295] on input "text" at bounding box center [814, 300] width 31 height 18
type input "1"
click at [906, 23] on button "Guardar" at bounding box center [879, 20] width 60 height 19
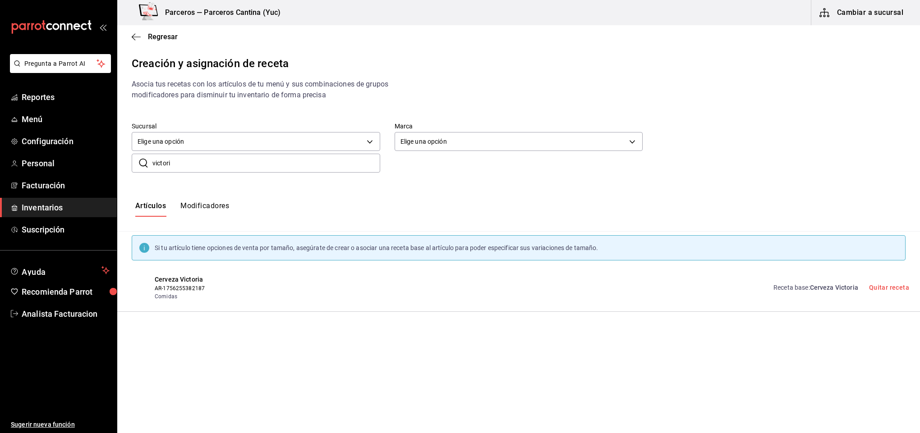
click at [180, 167] on input "victori" at bounding box center [266, 163] width 228 height 18
type input "v"
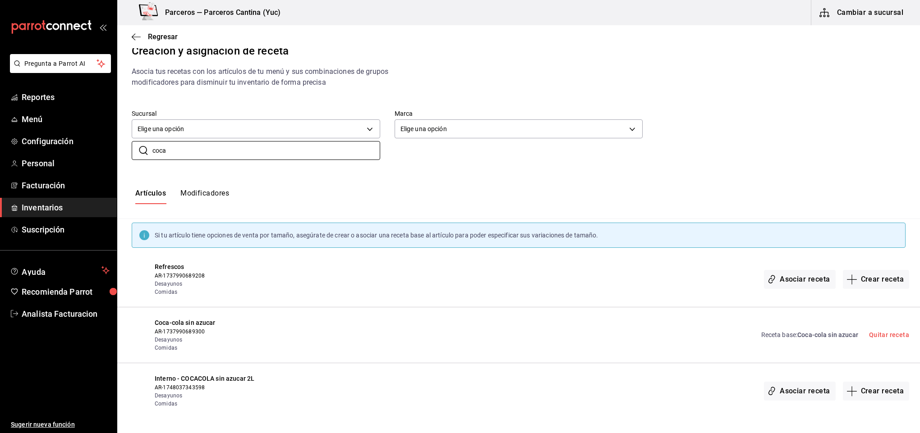
scroll to position [15, 0]
type input "c"
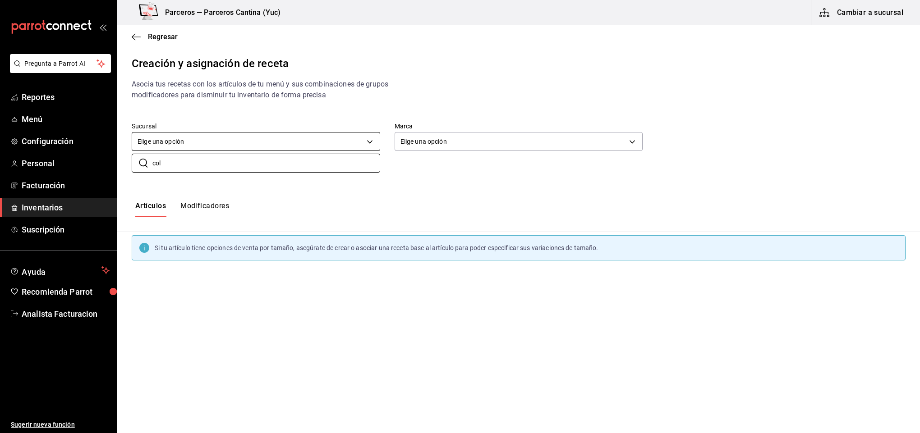
type input "cola"
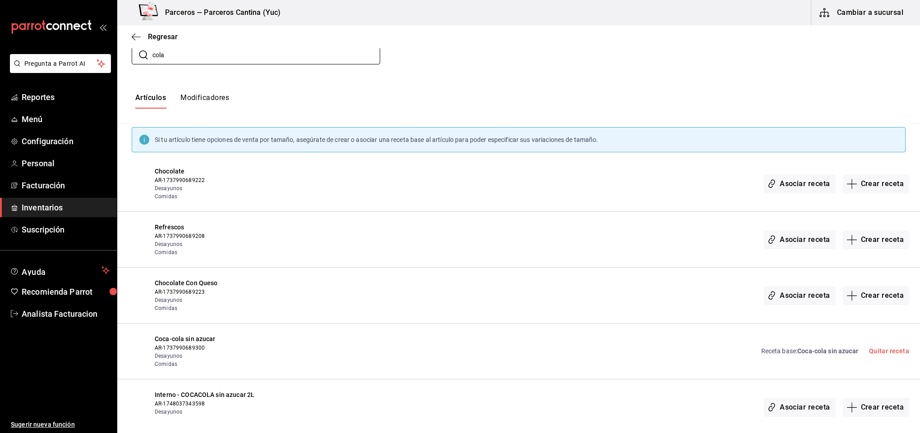
scroll to position [127, 0]
